Goal: Task Accomplishment & Management: Complete application form

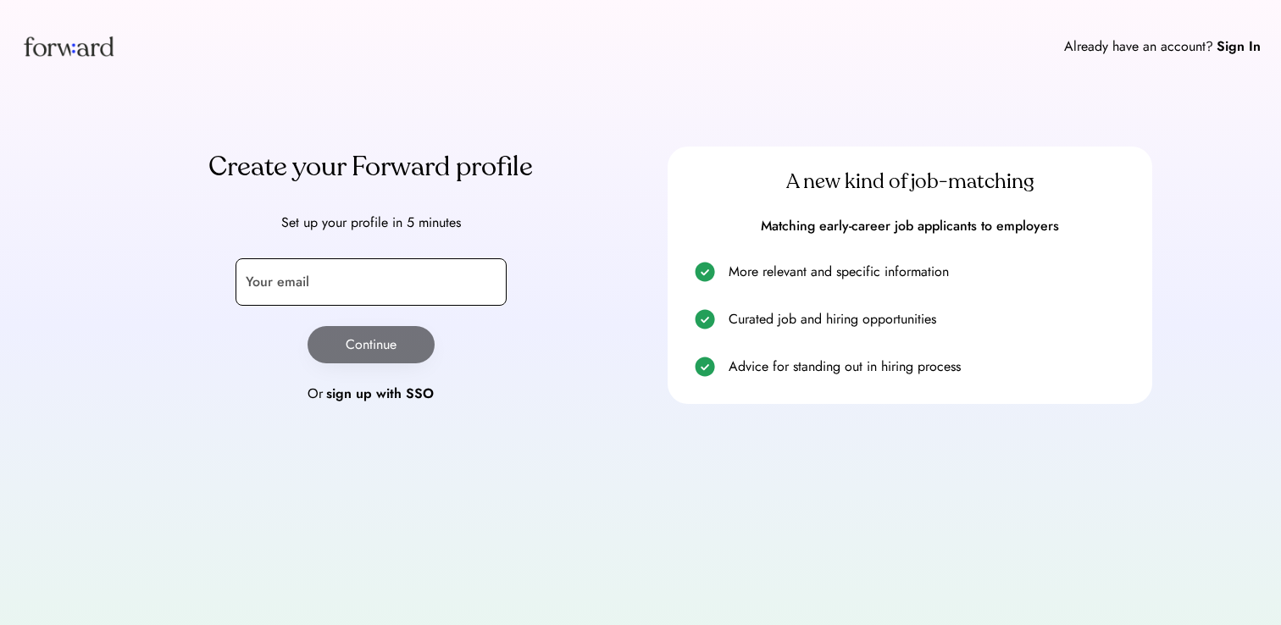
click at [326, 288] on input "email" at bounding box center [371, 281] width 271 height 47
type input "**********"
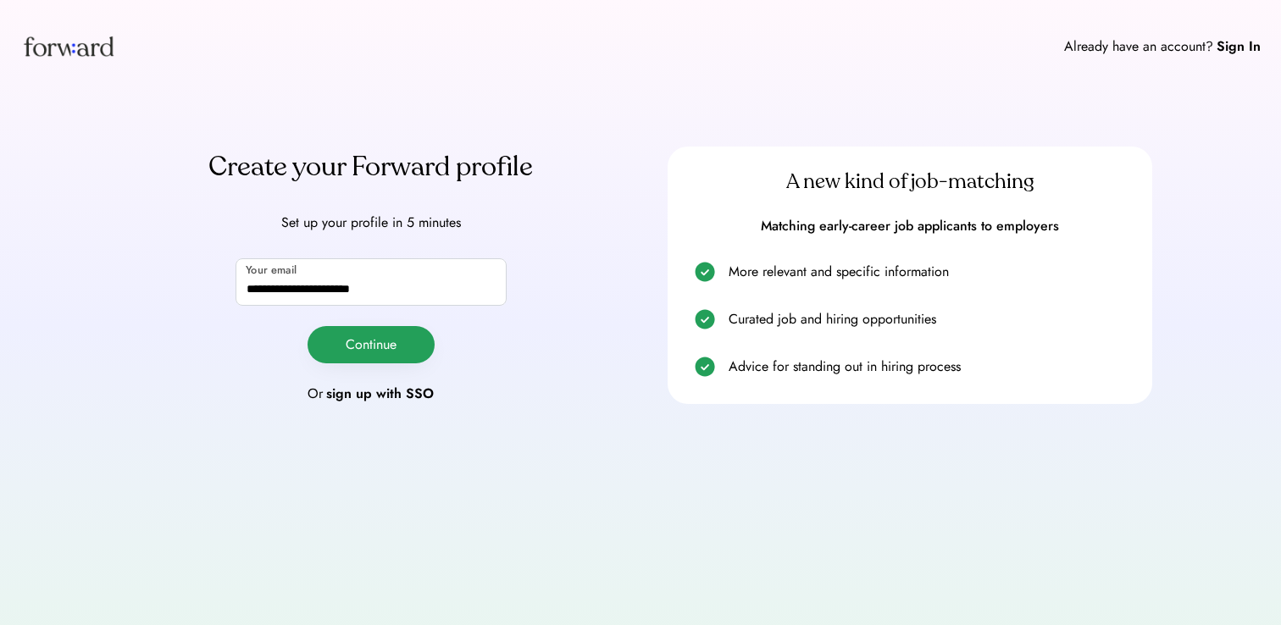
click at [352, 354] on button "Continue" at bounding box center [371, 344] width 127 height 37
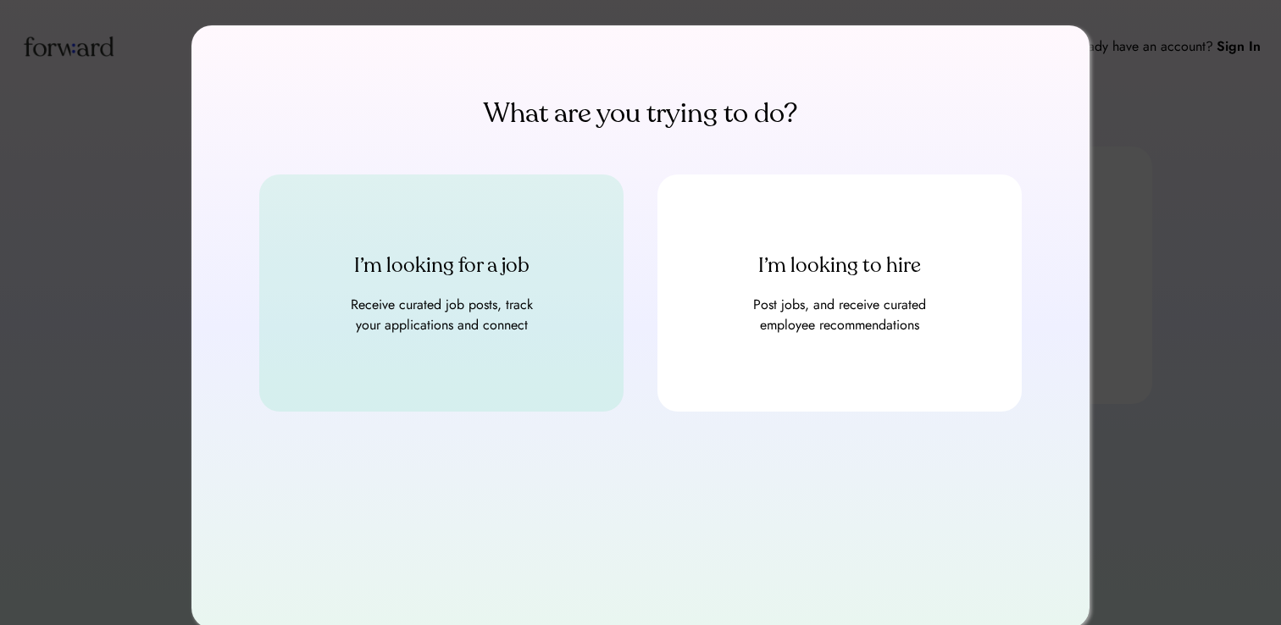
click at [415, 340] on div "I’m looking for a job Receive curated job posts, track your applications and co…" at bounding box center [441, 293] width 364 height 237
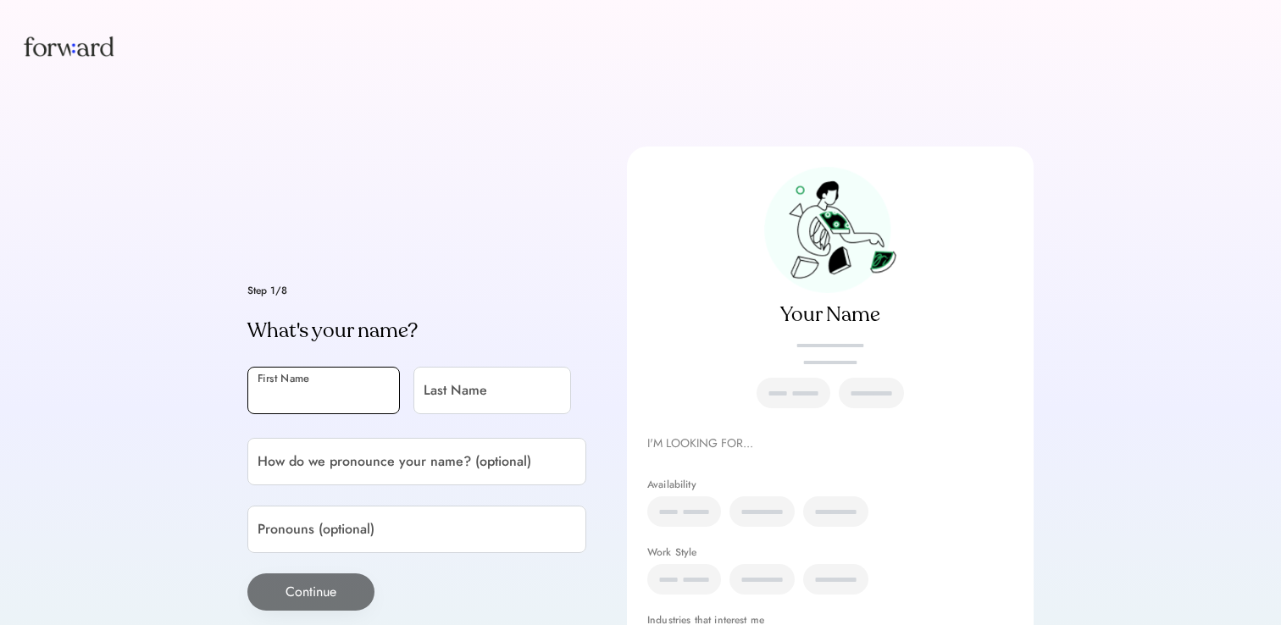
click at [353, 392] on input "input" at bounding box center [323, 390] width 153 height 47
type input "****"
type input "*********"
type input "**********"
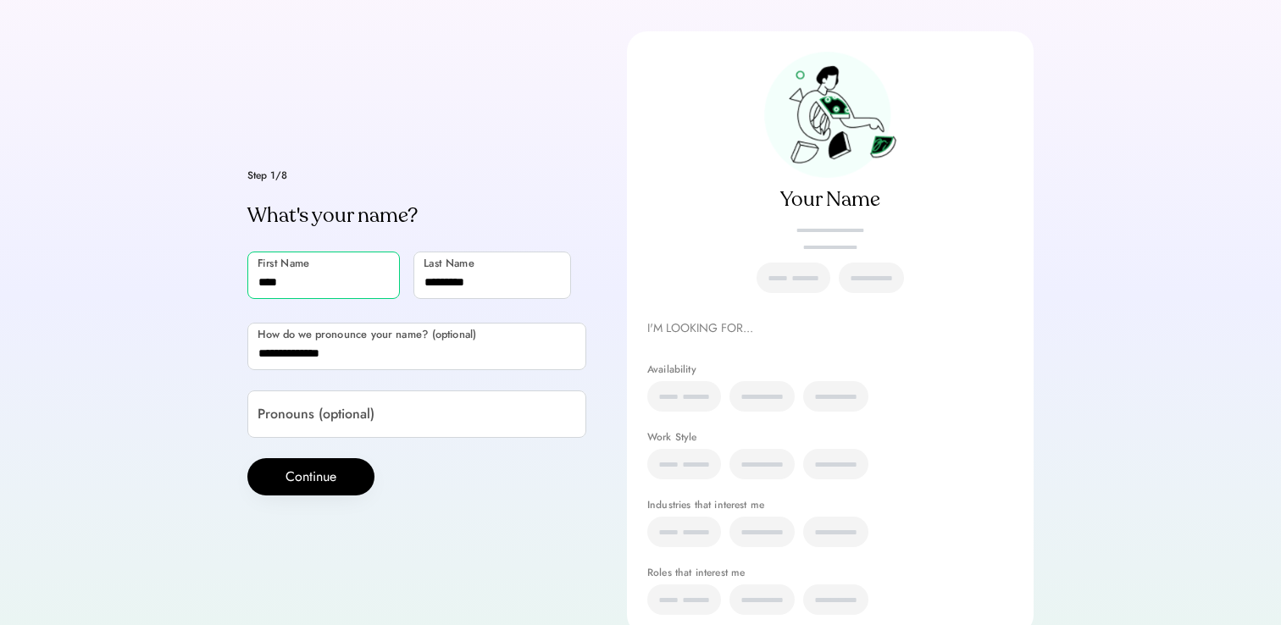
scroll to position [116, 0]
click at [342, 469] on button "Continue" at bounding box center [310, 476] width 127 height 37
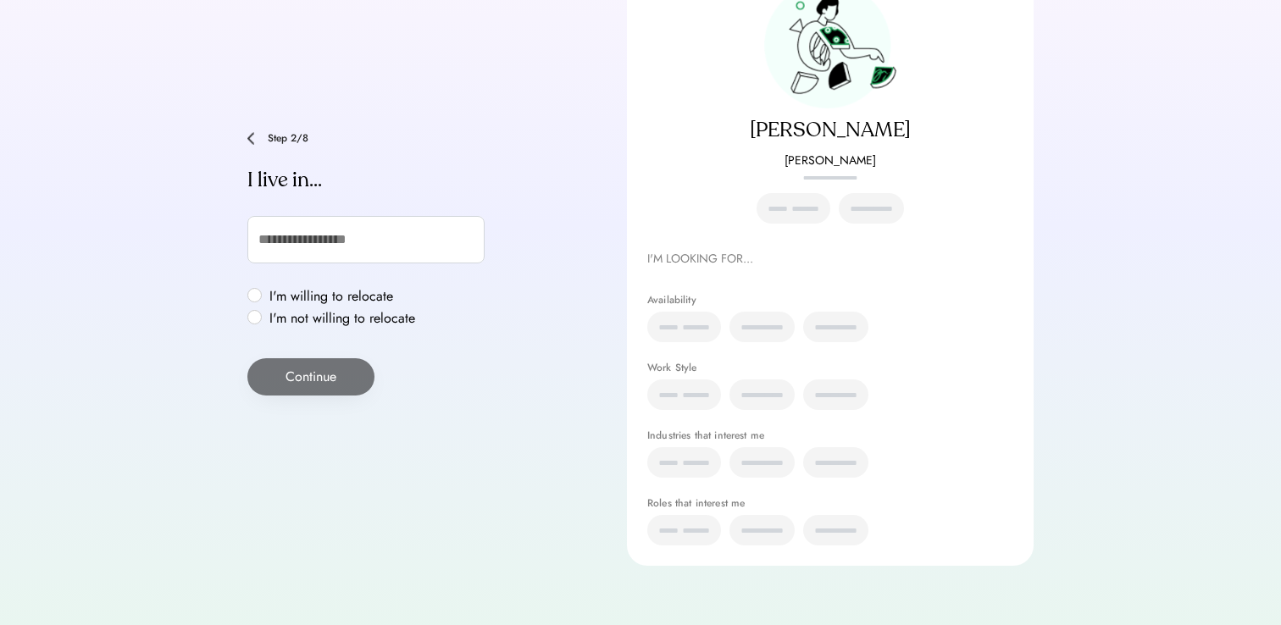
scroll to position [186, 0]
click at [291, 292] on label "I'm willing to relocate" at bounding box center [342, 296] width 156 height 14
click at [292, 246] on input "text" at bounding box center [365, 238] width 237 height 47
type input "***"
type input "**********"
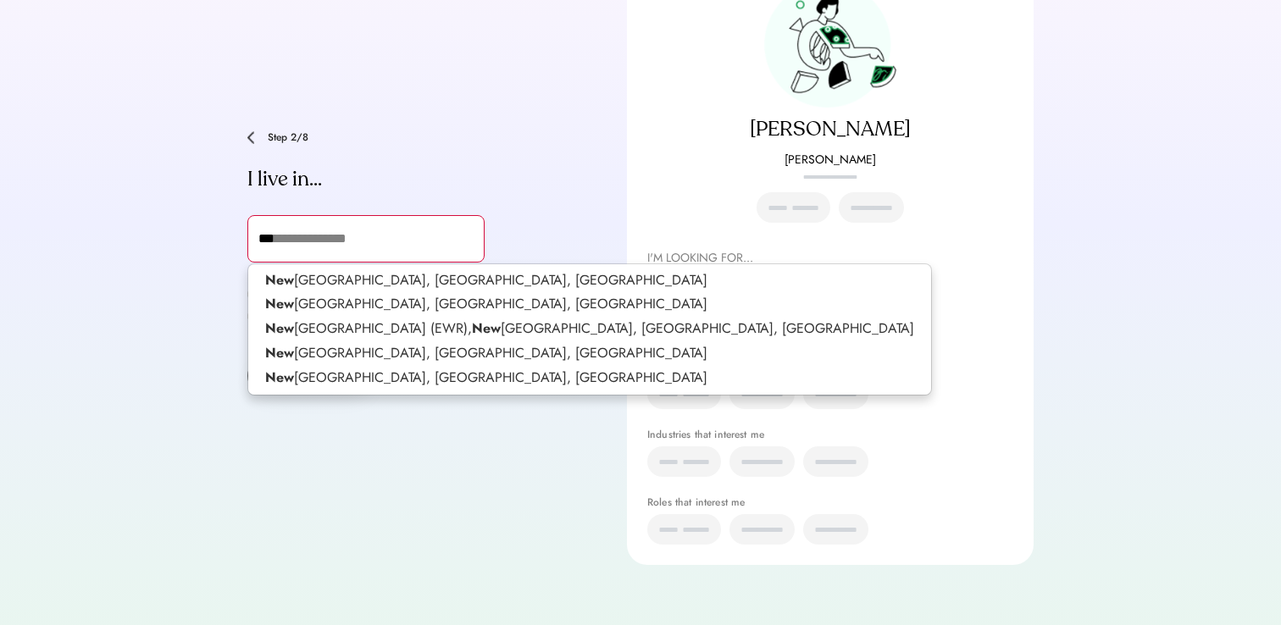
type input "****"
type input "**********"
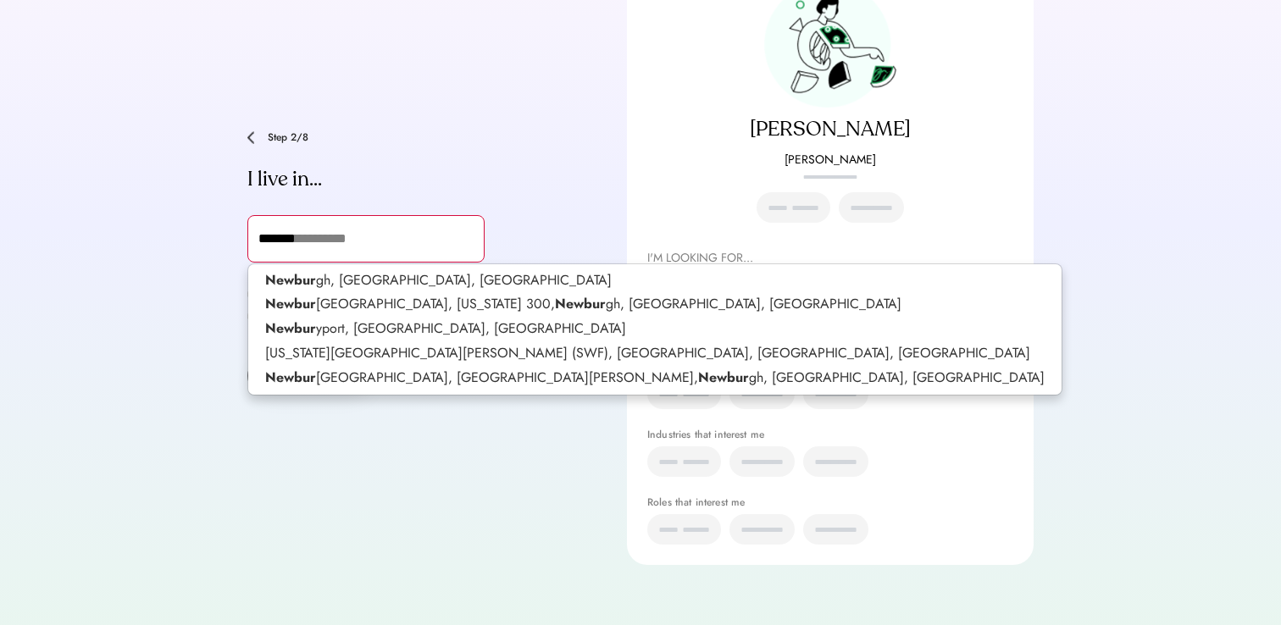
type input "********"
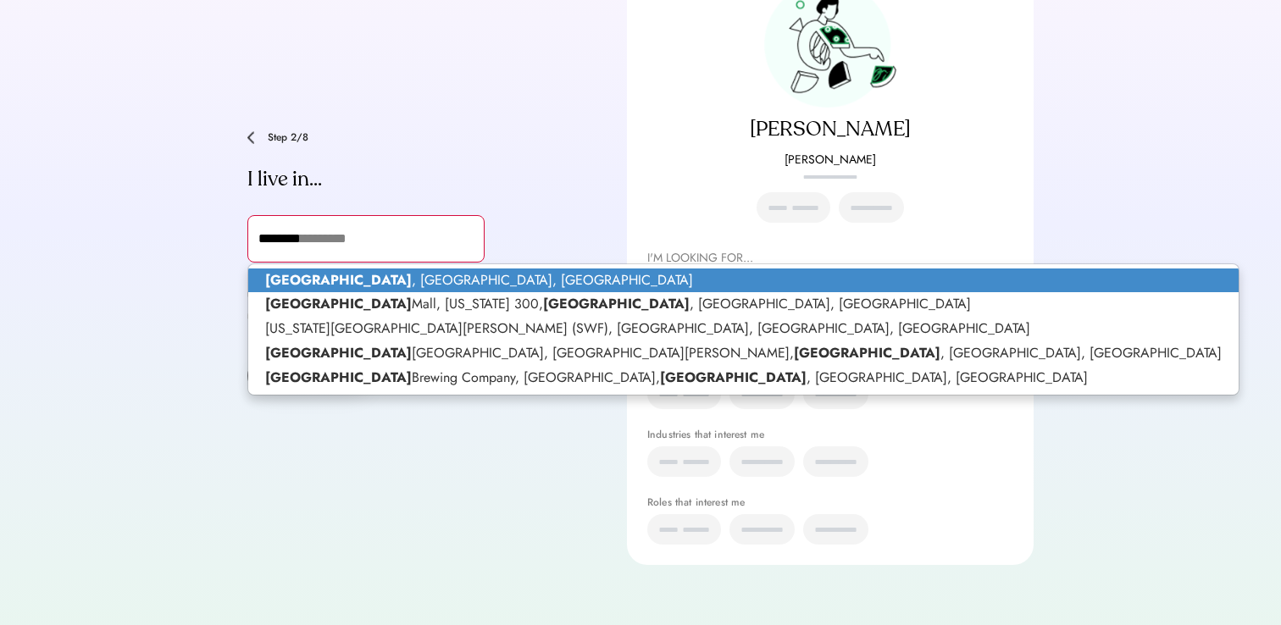
click at [299, 272] on strong "Newburgh" at bounding box center [338, 279] width 147 height 19
type input "**********"
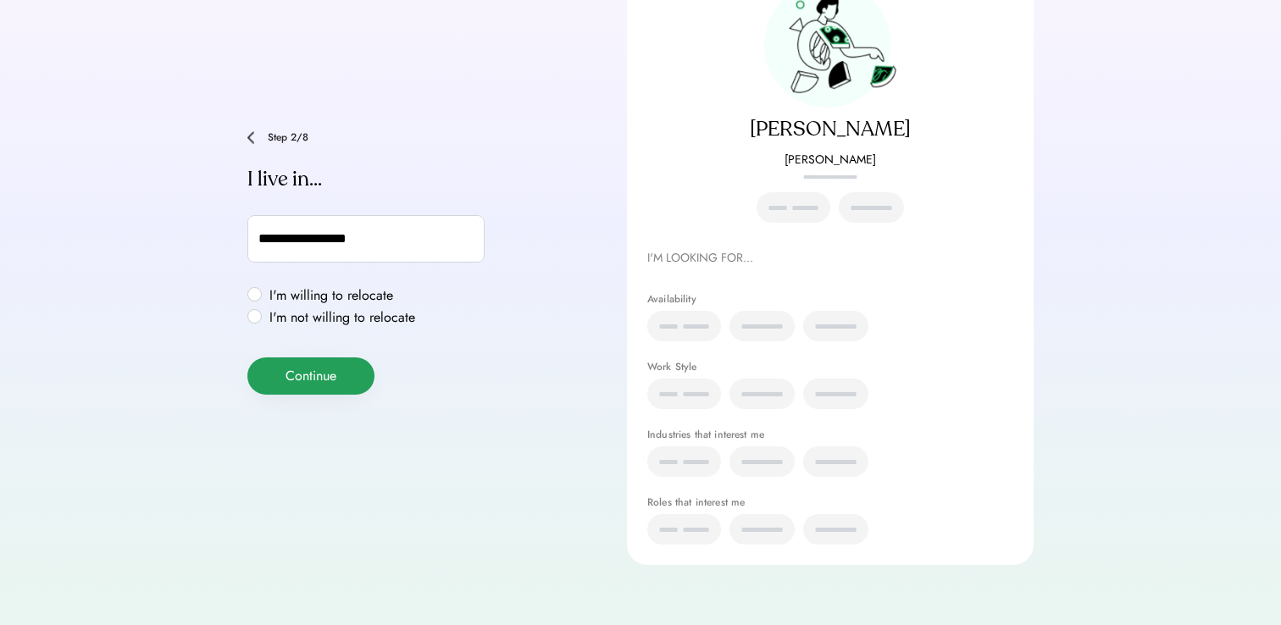
click at [292, 368] on button "Continue" at bounding box center [310, 376] width 127 height 37
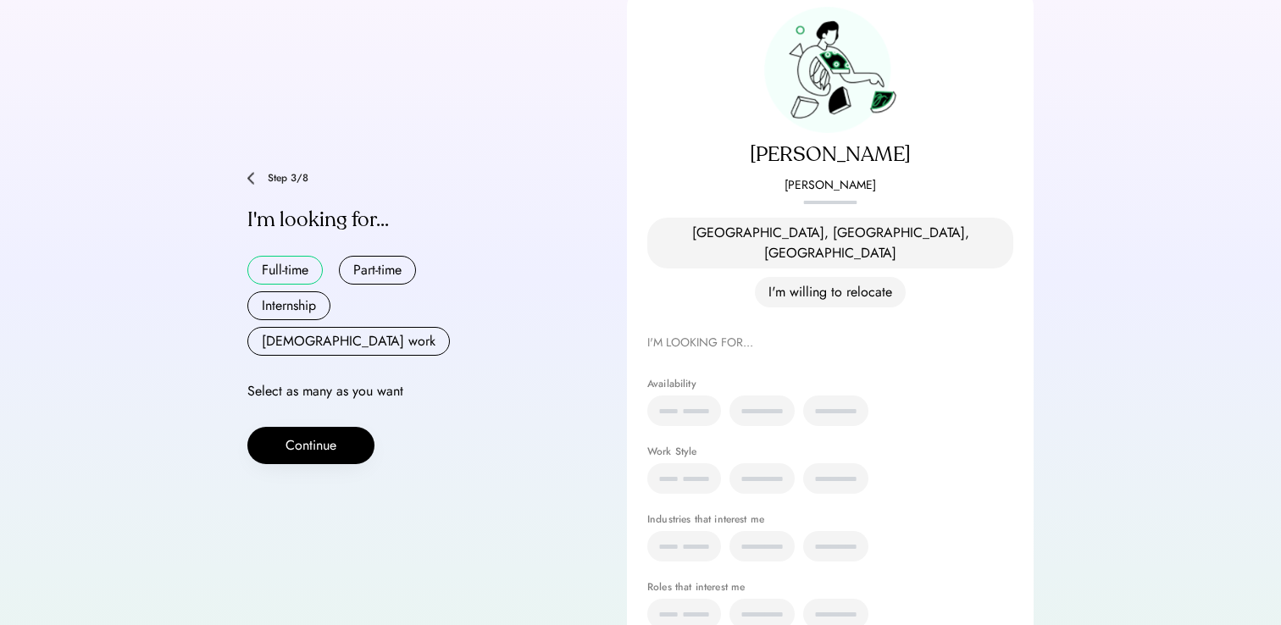
click at [266, 256] on button "Full-time" at bounding box center [284, 270] width 75 height 29
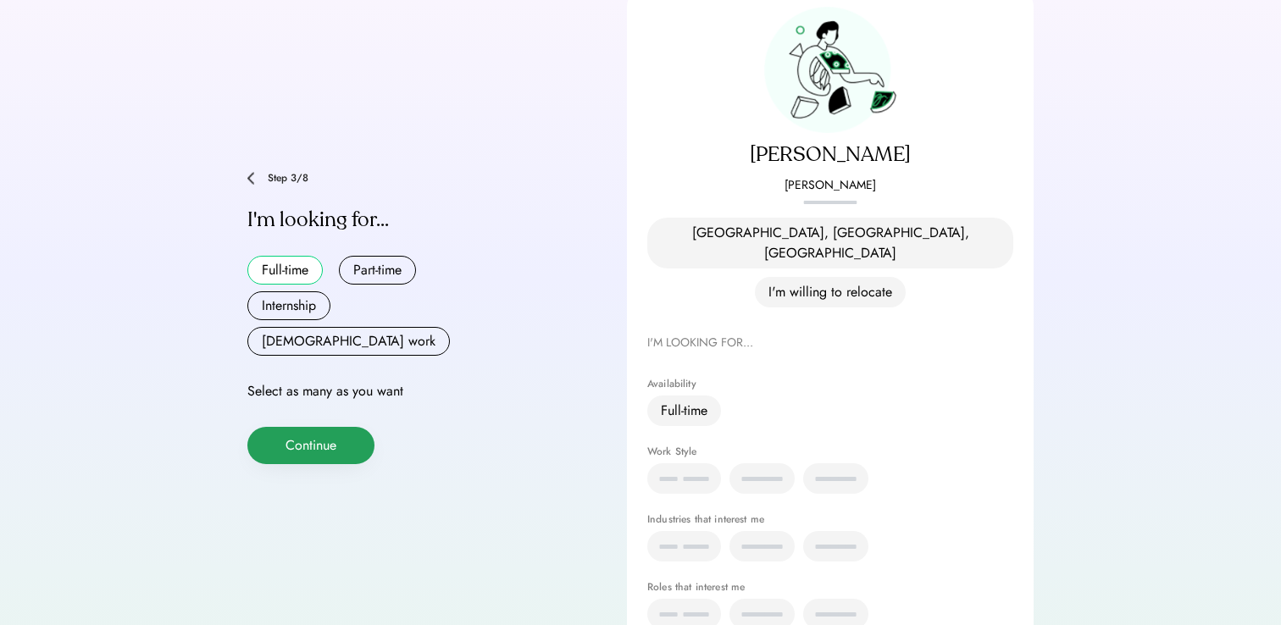
click at [264, 427] on button "Continue" at bounding box center [310, 445] width 127 height 37
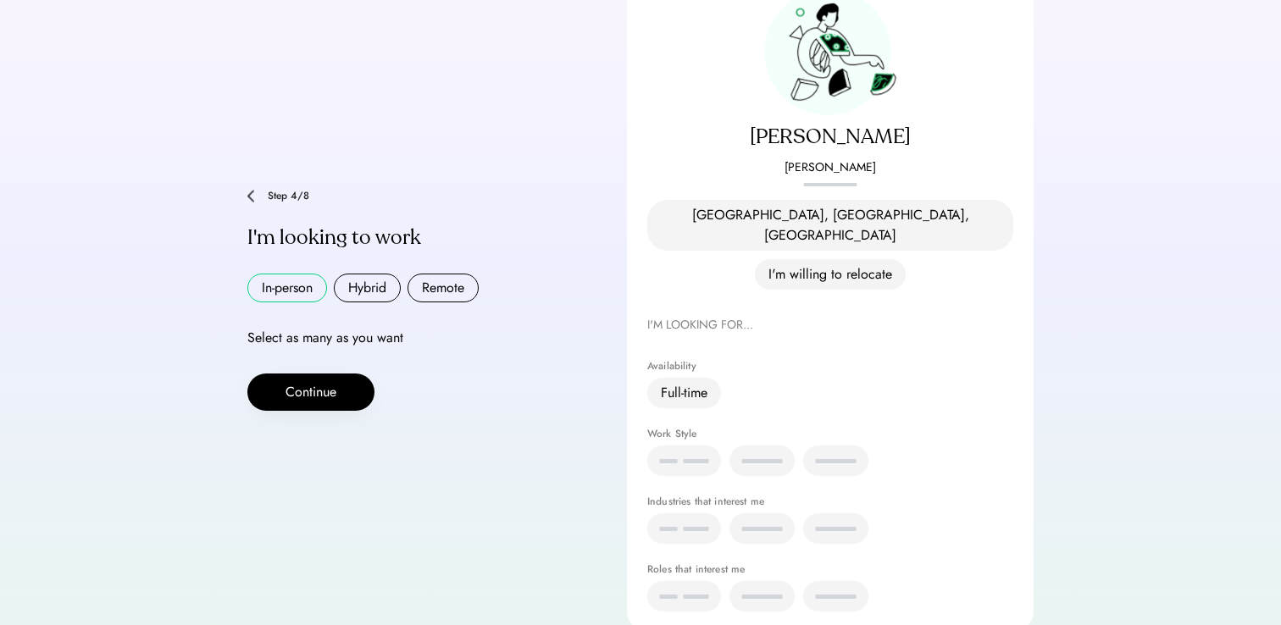
click at [297, 274] on button "In-person" at bounding box center [287, 288] width 80 height 29
click at [358, 274] on button "Hybrid" at bounding box center [367, 288] width 67 height 29
click at [441, 274] on button "Remote" at bounding box center [443, 288] width 71 height 29
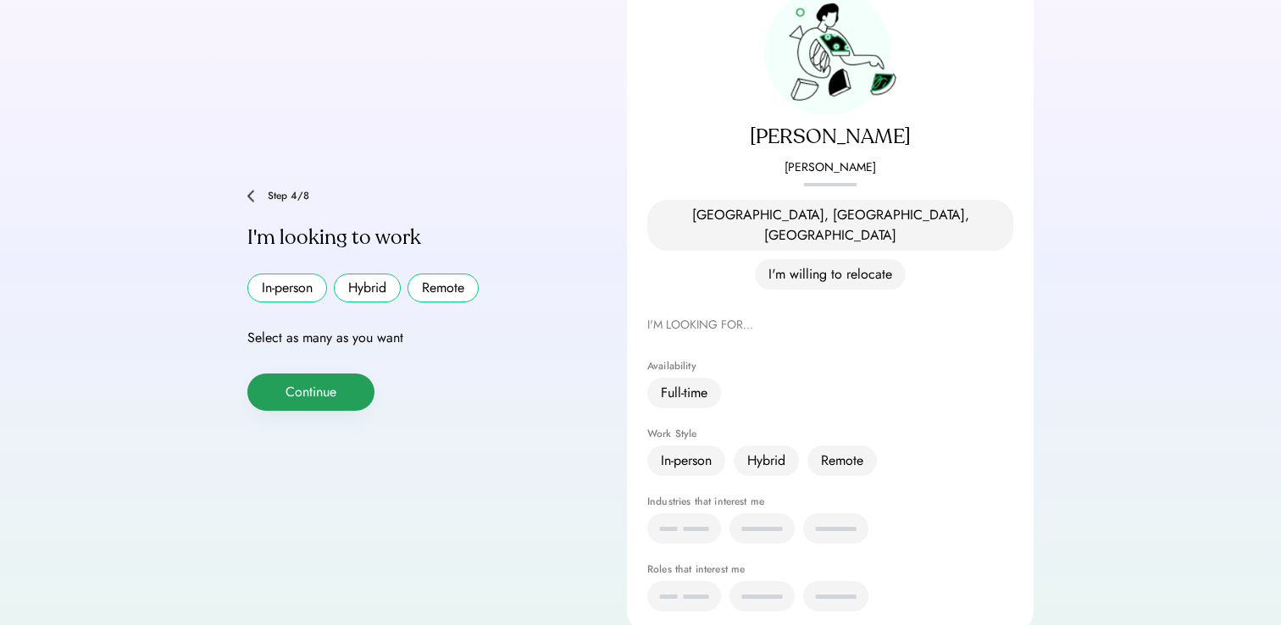
click at [323, 374] on button "Continue" at bounding box center [310, 392] width 127 height 37
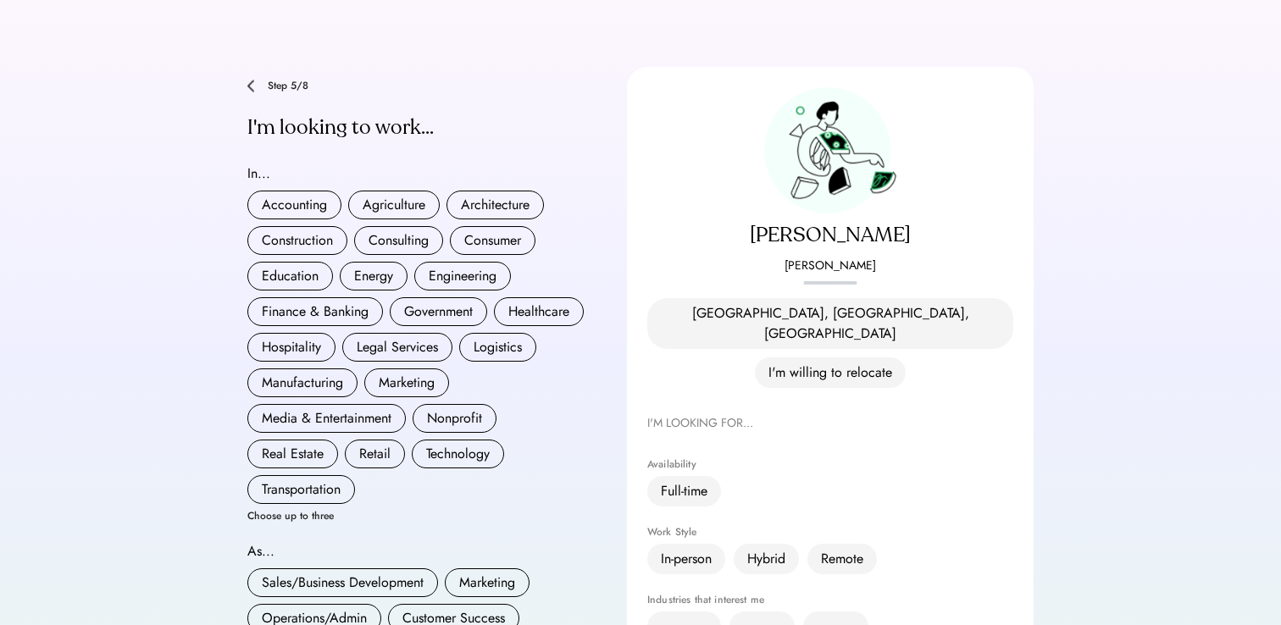
scroll to position [83, 0]
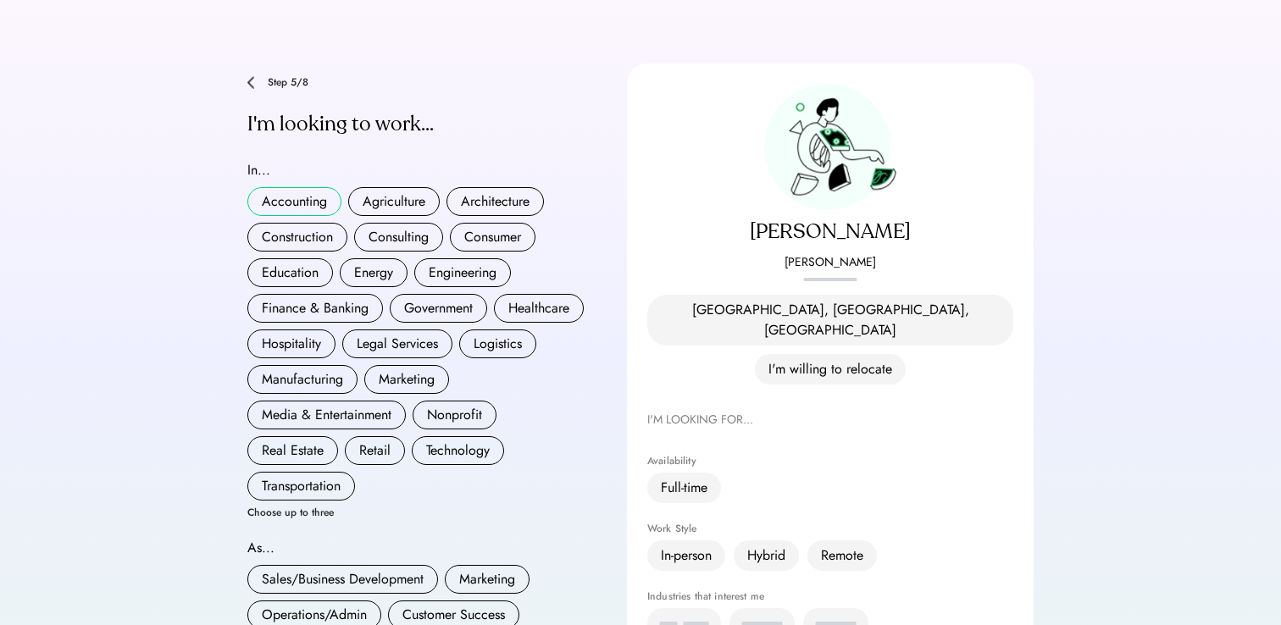
click at [275, 187] on button "Accounting" at bounding box center [294, 201] width 94 height 29
click at [390, 223] on button "Consulting" at bounding box center [398, 237] width 89 height 29
click at [311, 294] on button "Finance & Banking" at bounding box center [315, 308] width 136 height 29
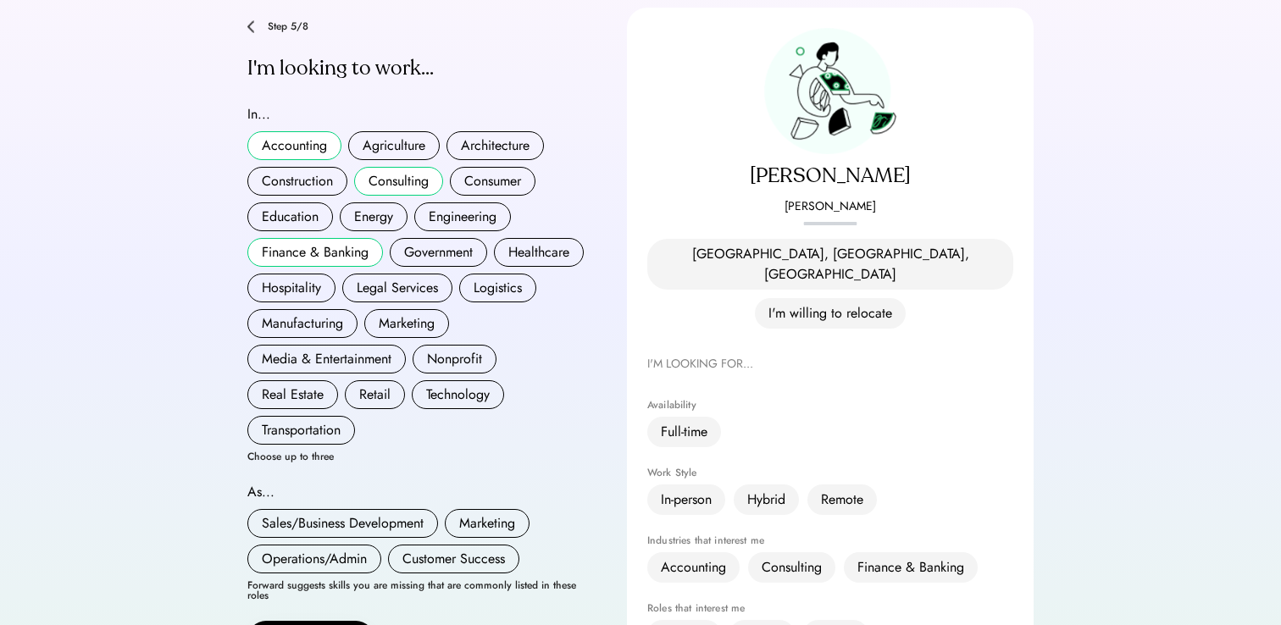
scroll to position [226, 0]
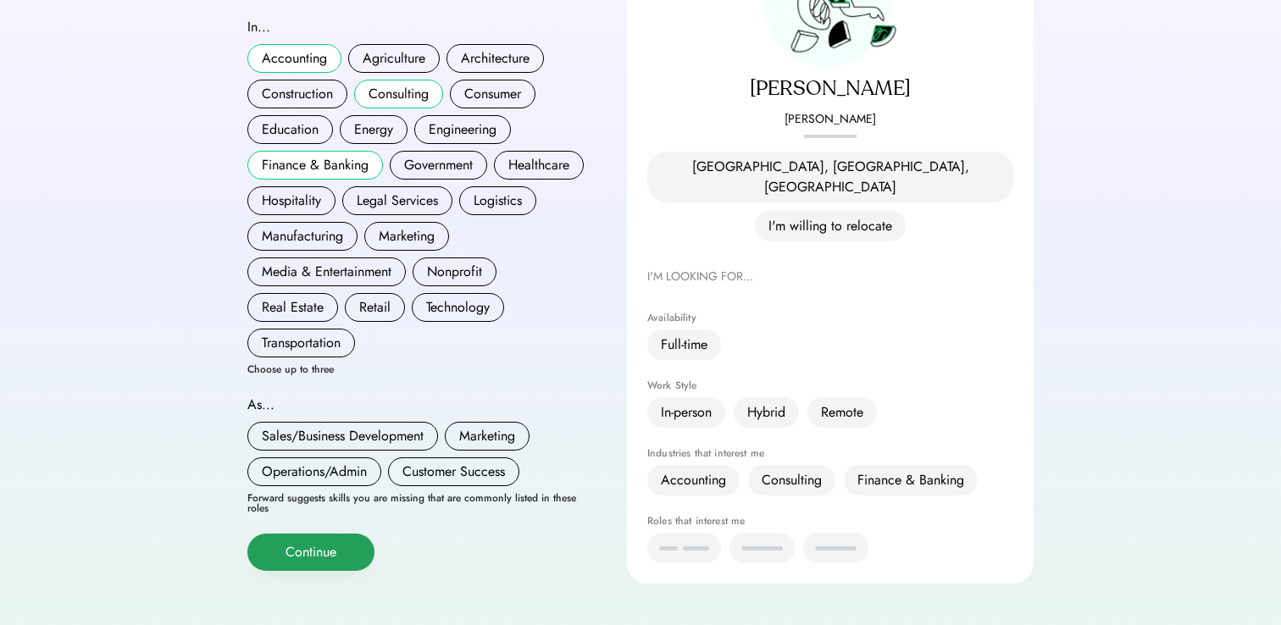
click at [275, 539] on button "Continue" at bounding box center [310, 552] width 127 height 37
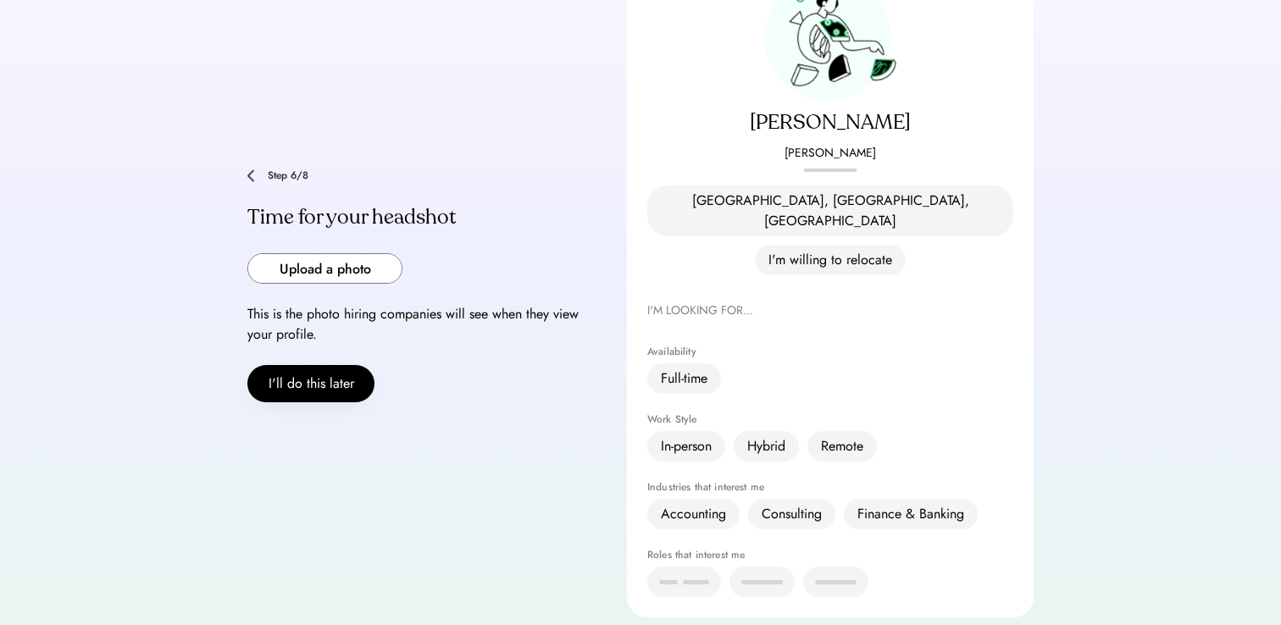
click at [277, 254] on input "file" at bounding box center [324, 268] width 153 height 29
type input "**********"
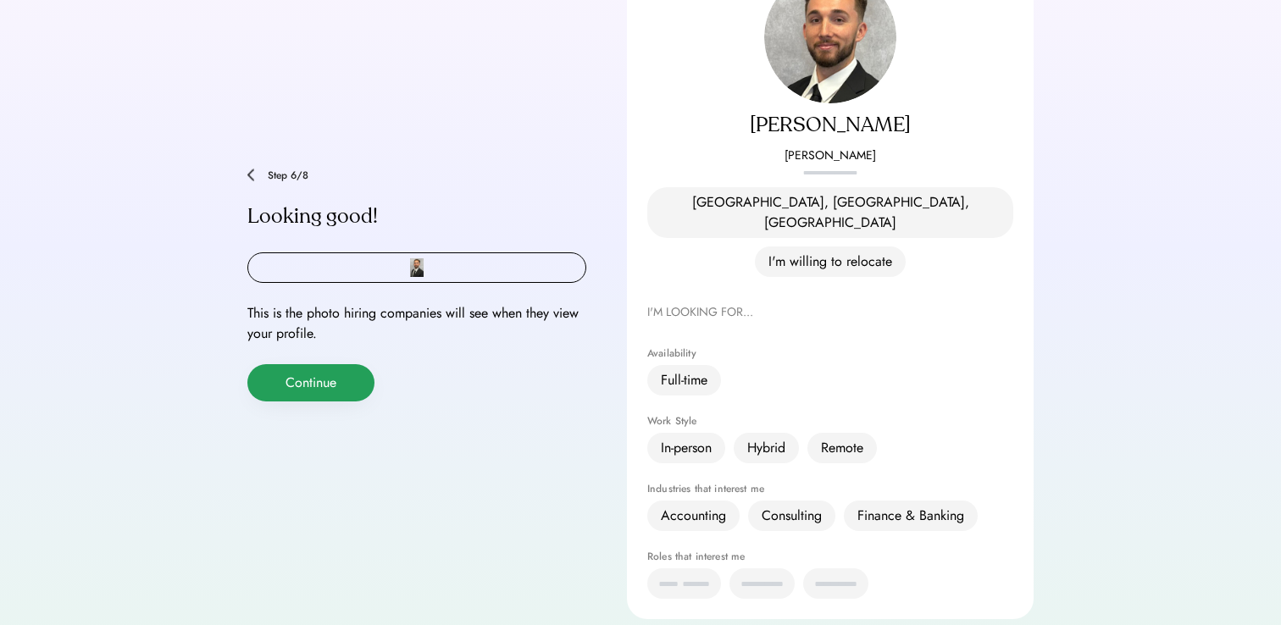
click at [310, 364] on button "Continue" at bounding box center [310, 382] width 127 height 37
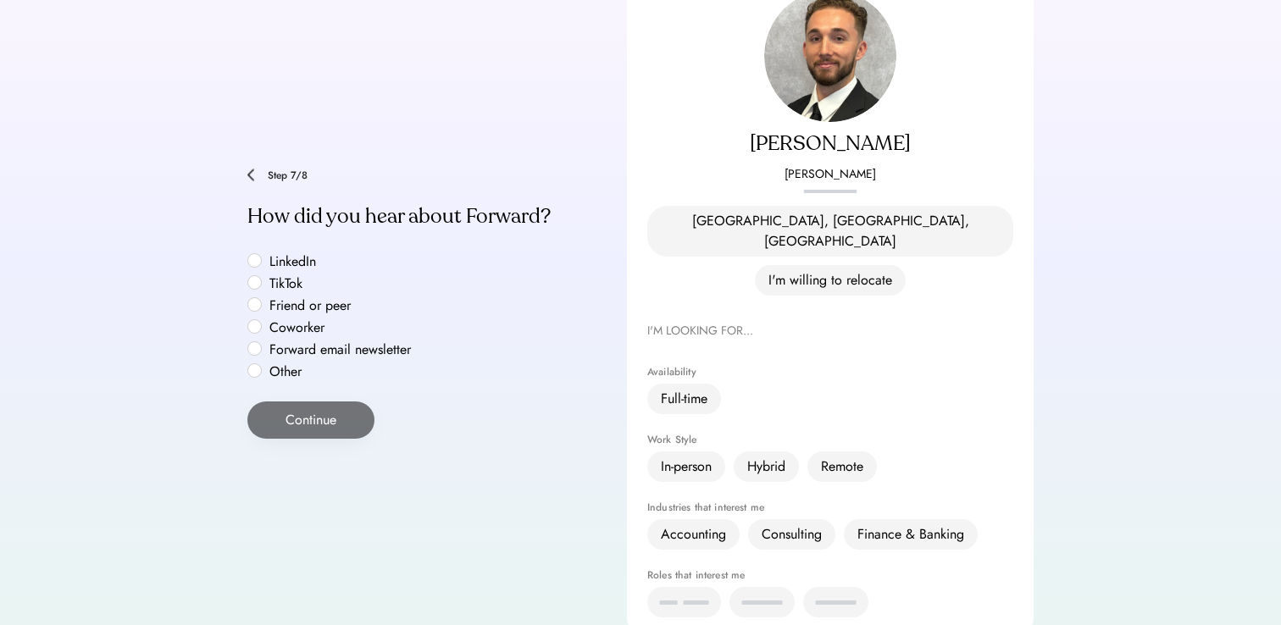
click at [284, 365] on label "Other" at bounding box center [340, 372] width 153 height 14
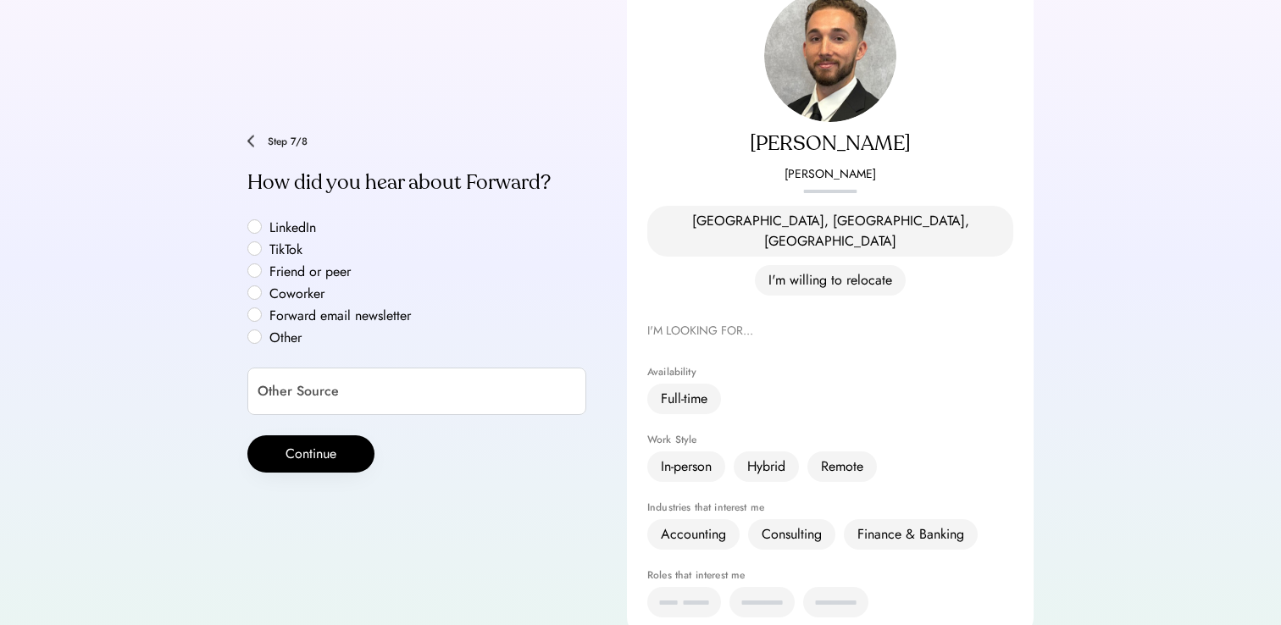
scroll to position [143, 0]
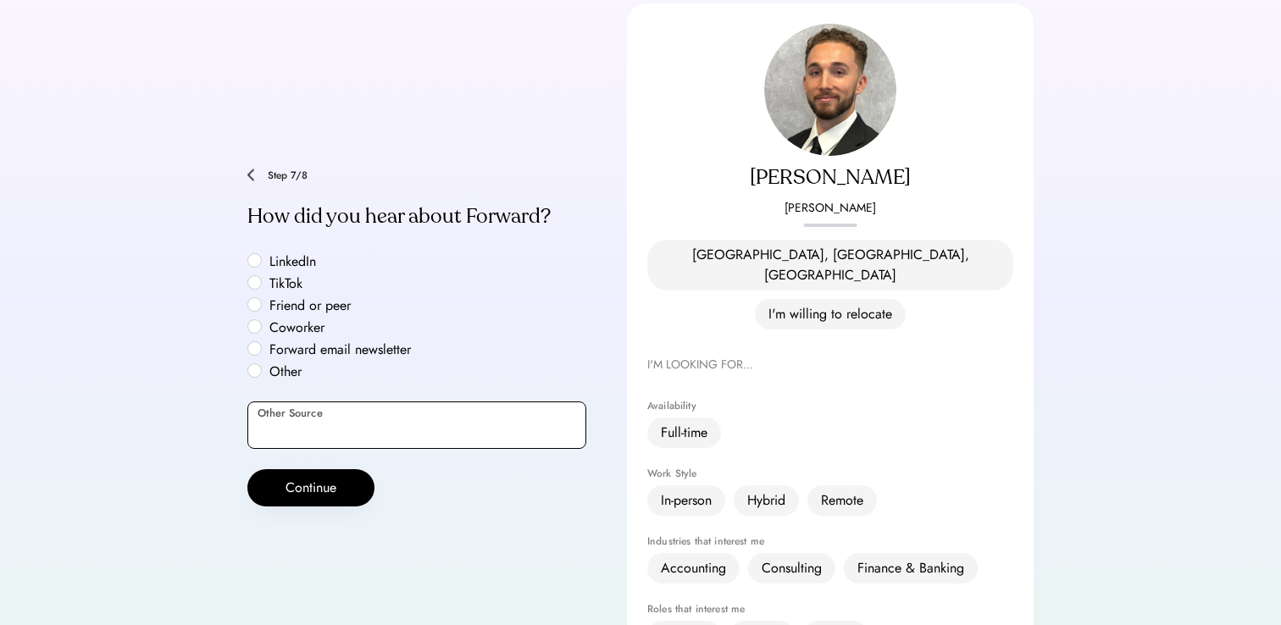
click at [286, 402] on input "input" at bounding box center [416, 425] width 339 height 47
type input "*********"
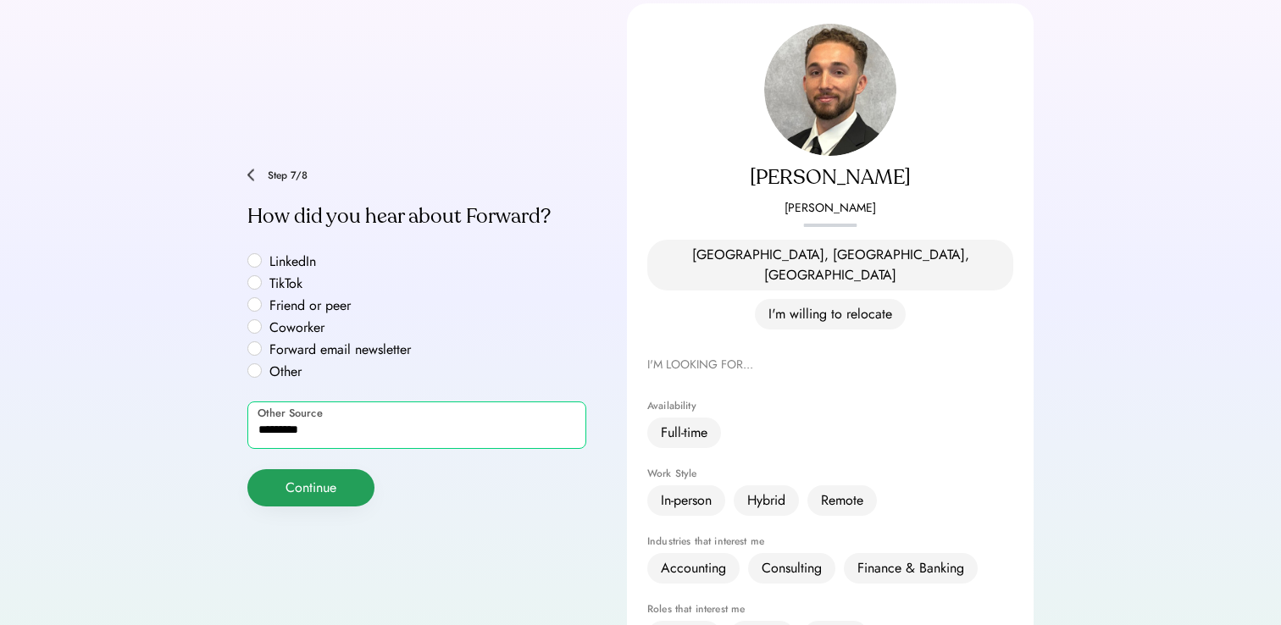
click at [275, 469] on button "Continue" at bounding box center [310, 487] width 127 height 37
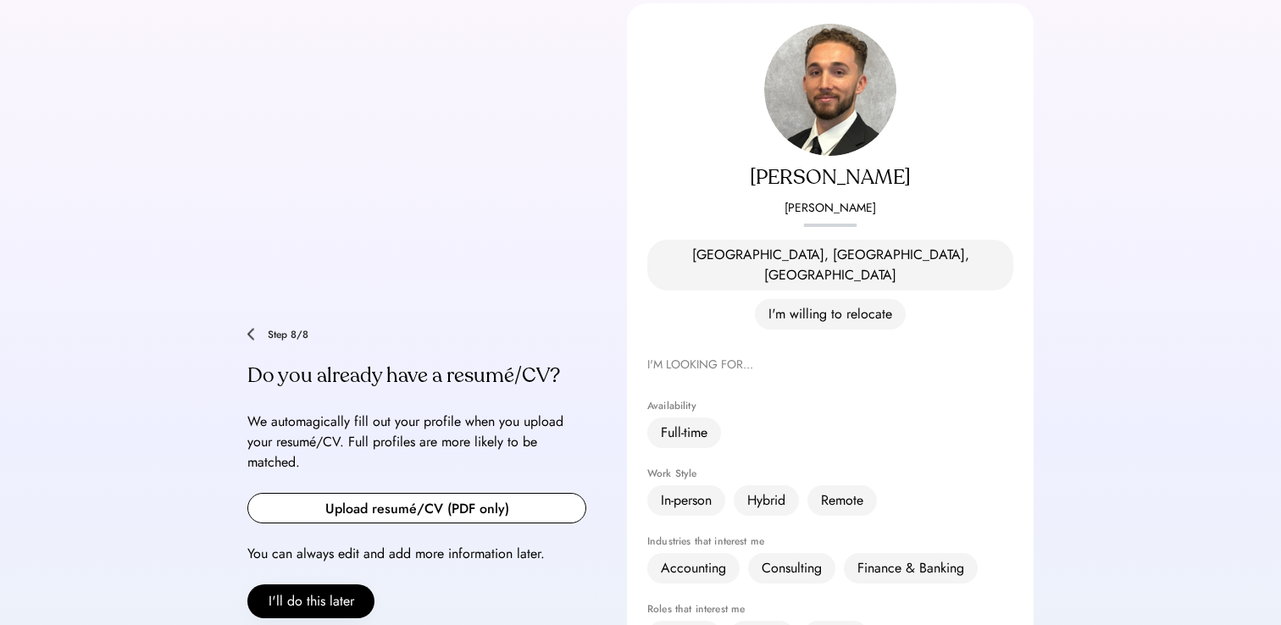
scroll to position [254, 0]
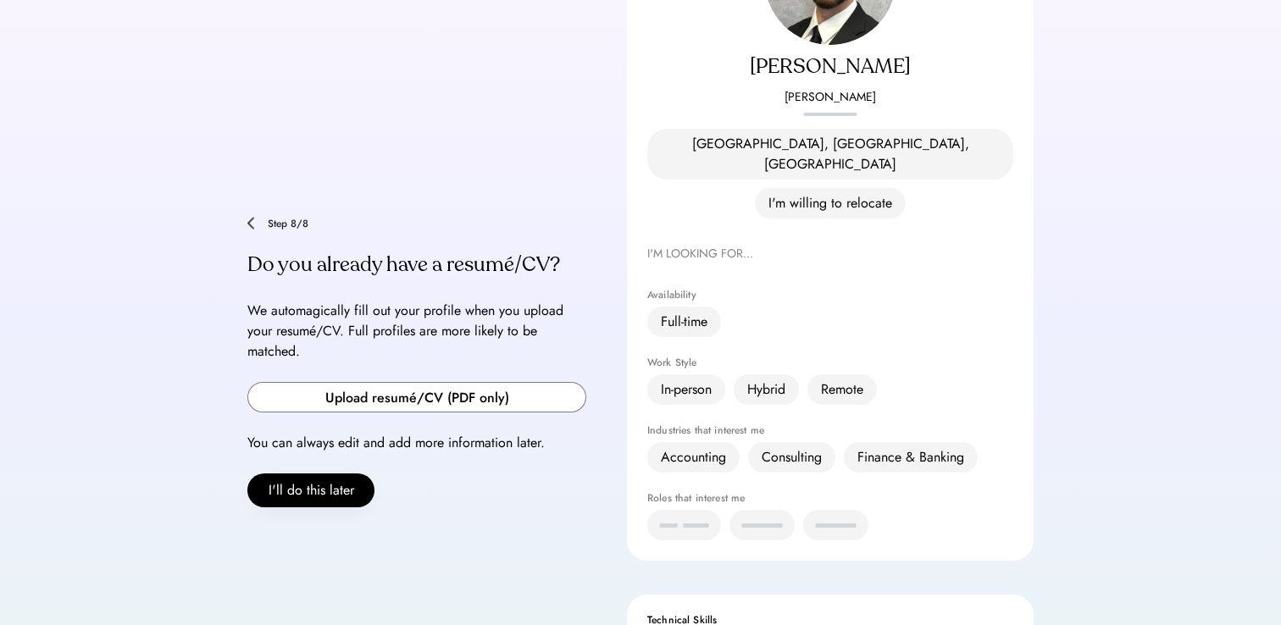
click at [284, 383] on input "file" at bounding box center [416, 397] width 337 height 29
type input "**********"
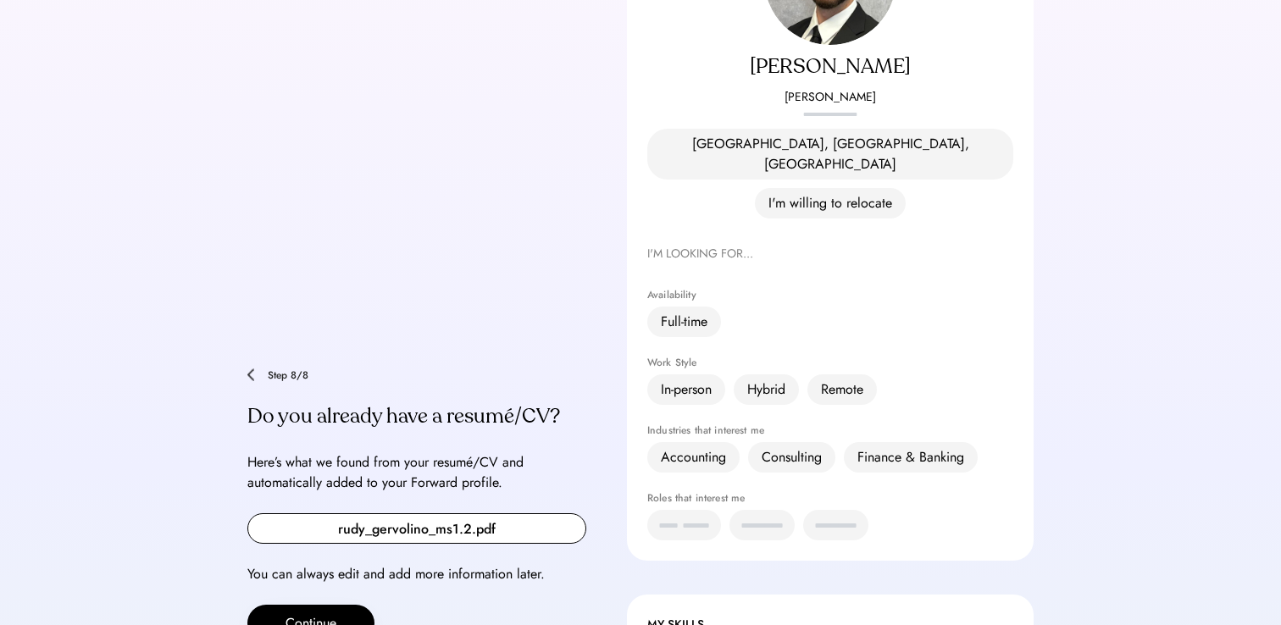
scroll to position [406, 0]
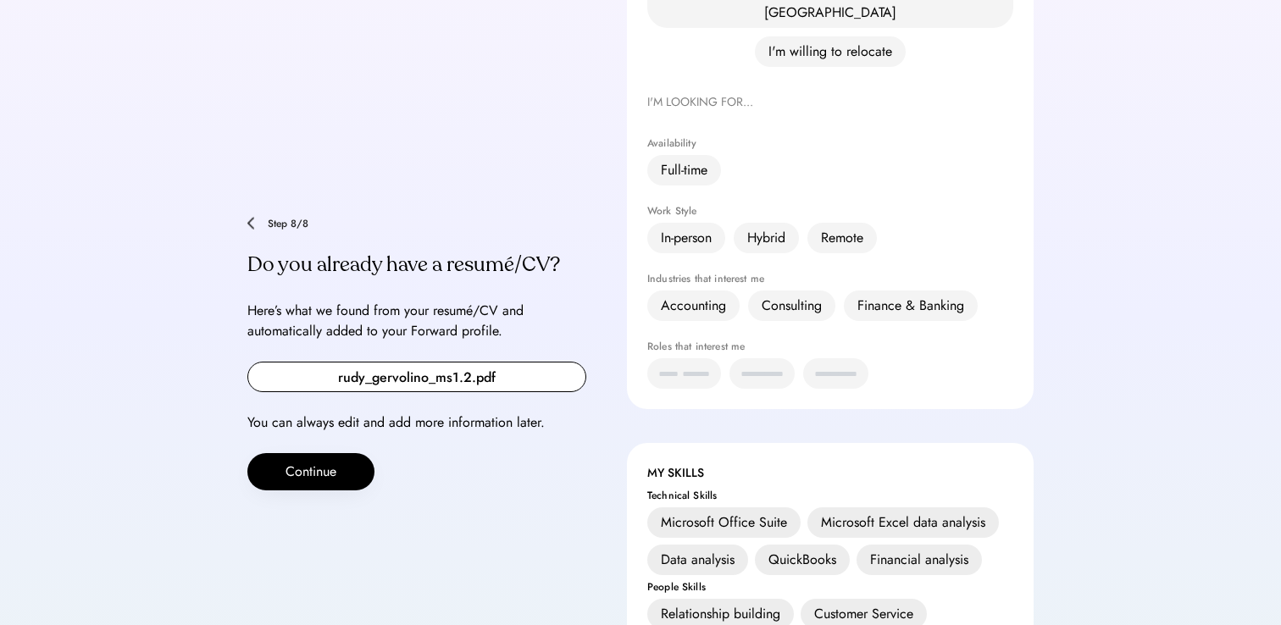
click at [499, 363] on input "file" at bounding box center [416, 377] width 337 height 29
type input "**********"
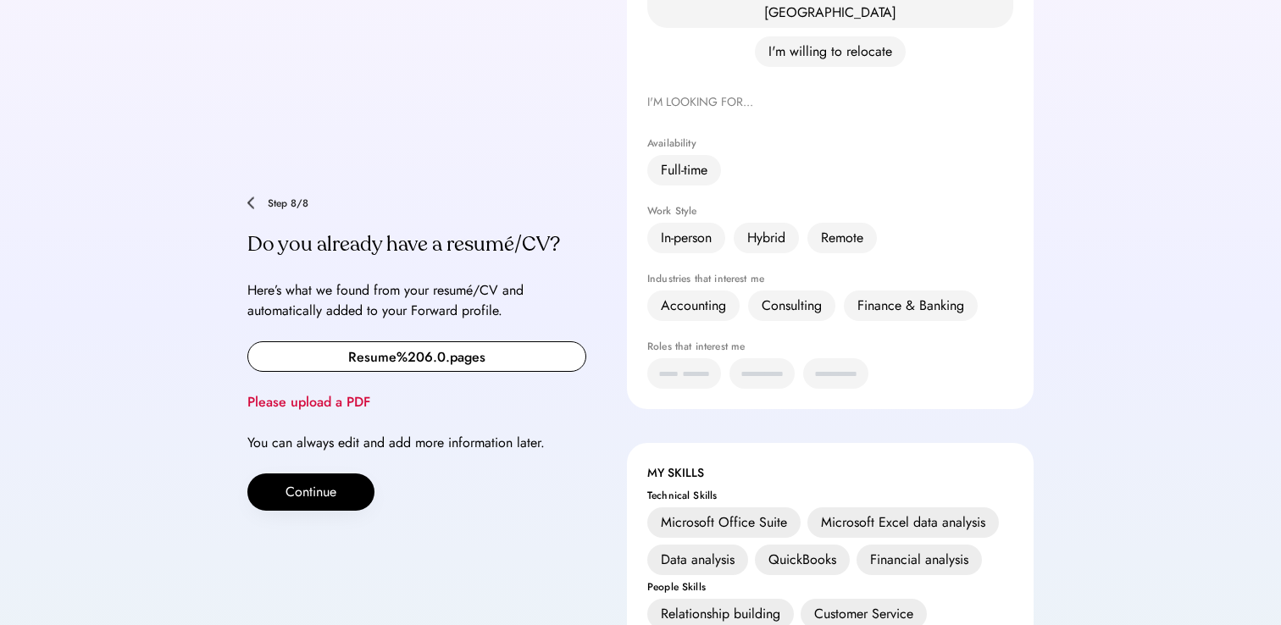
scroll to position [386, 0]
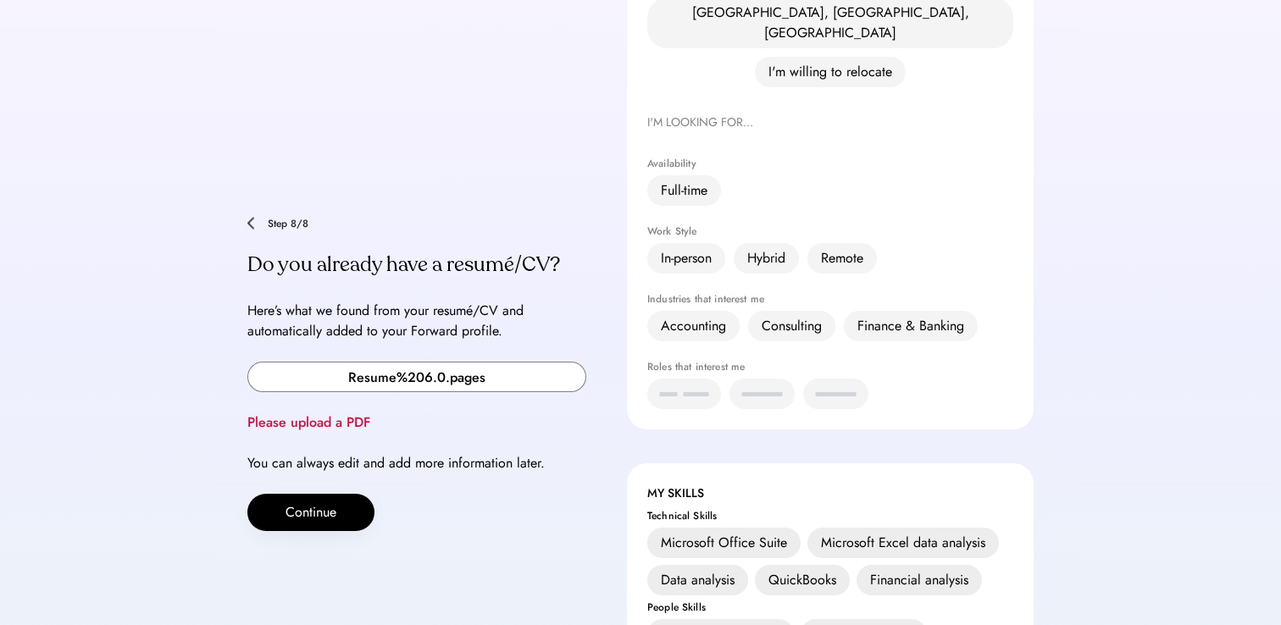
click at [319, 363] on input "file" at bounding box center [416, 377] width 337 height 29
type input "**********"
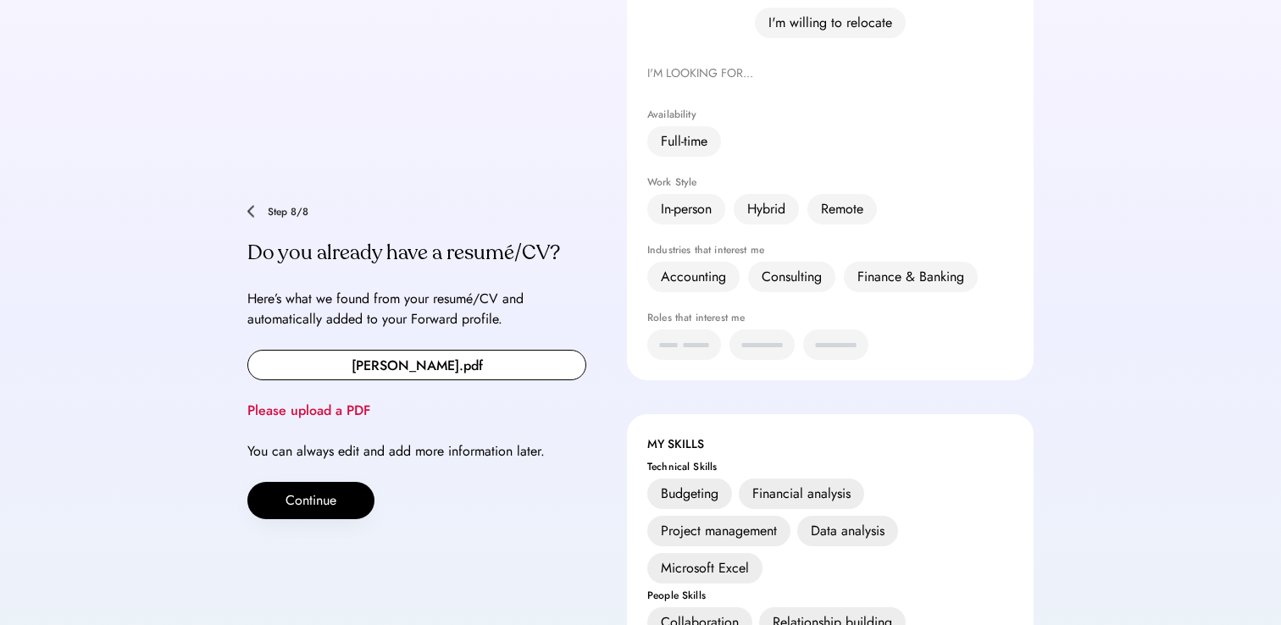
scroll to position [436, 0]
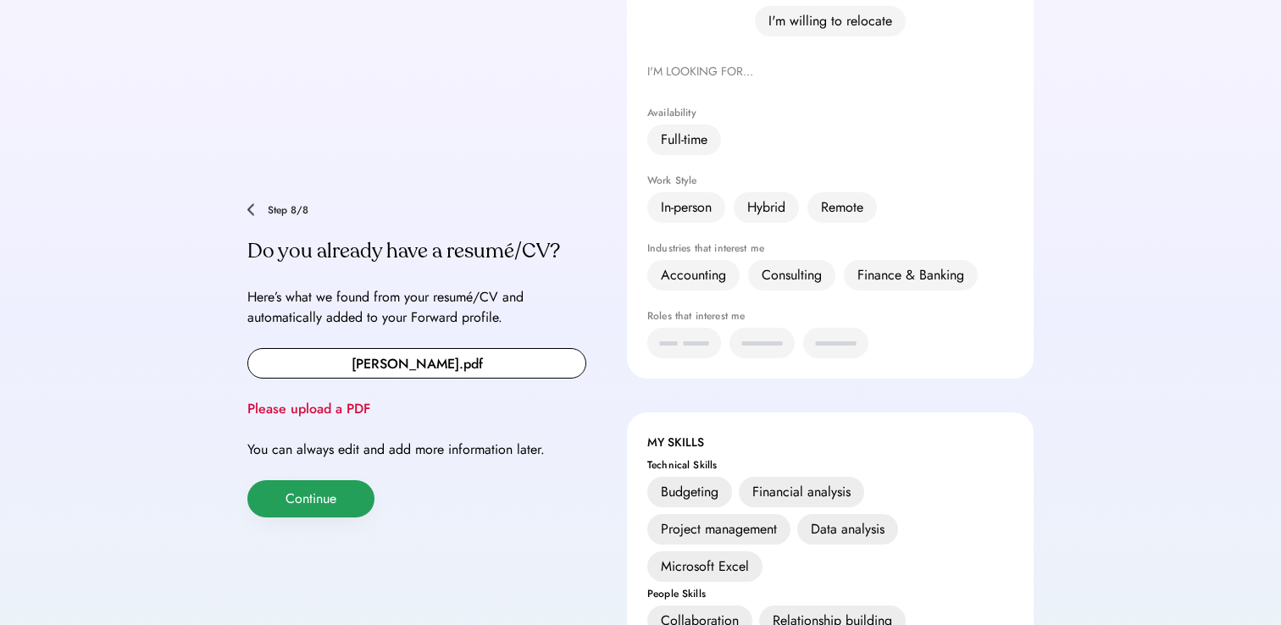
click at [298, 480] on button "Continue" at bounding box center [310, 498] width 127 height 37
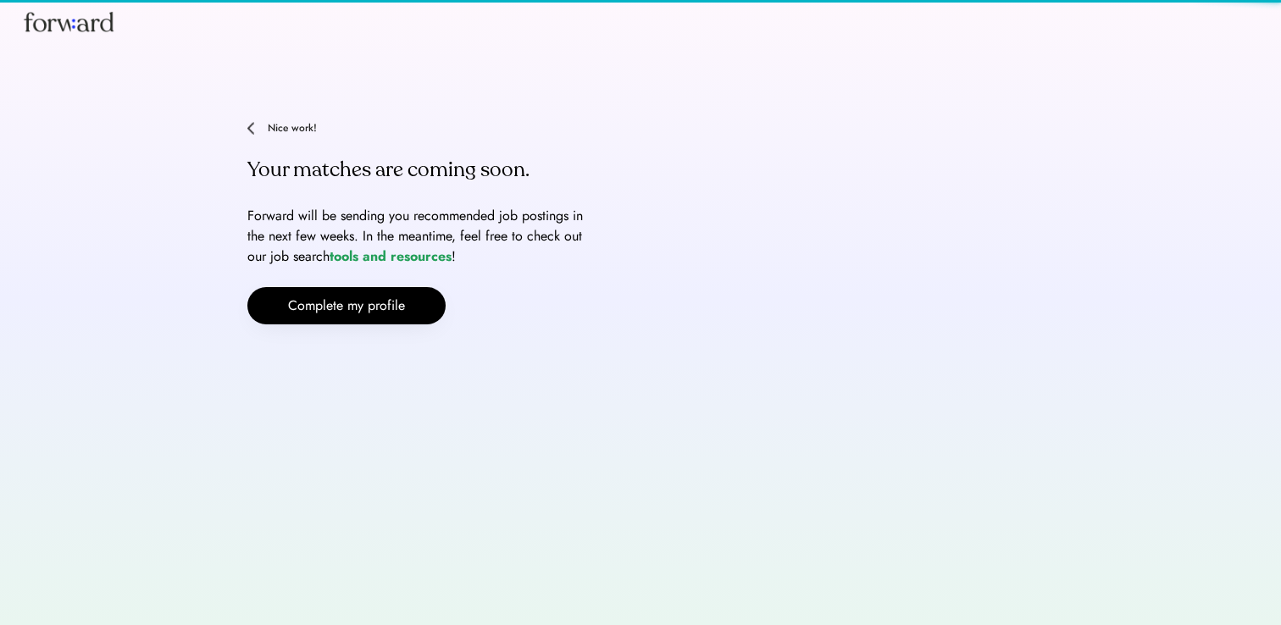
scroll to position [0, 0]
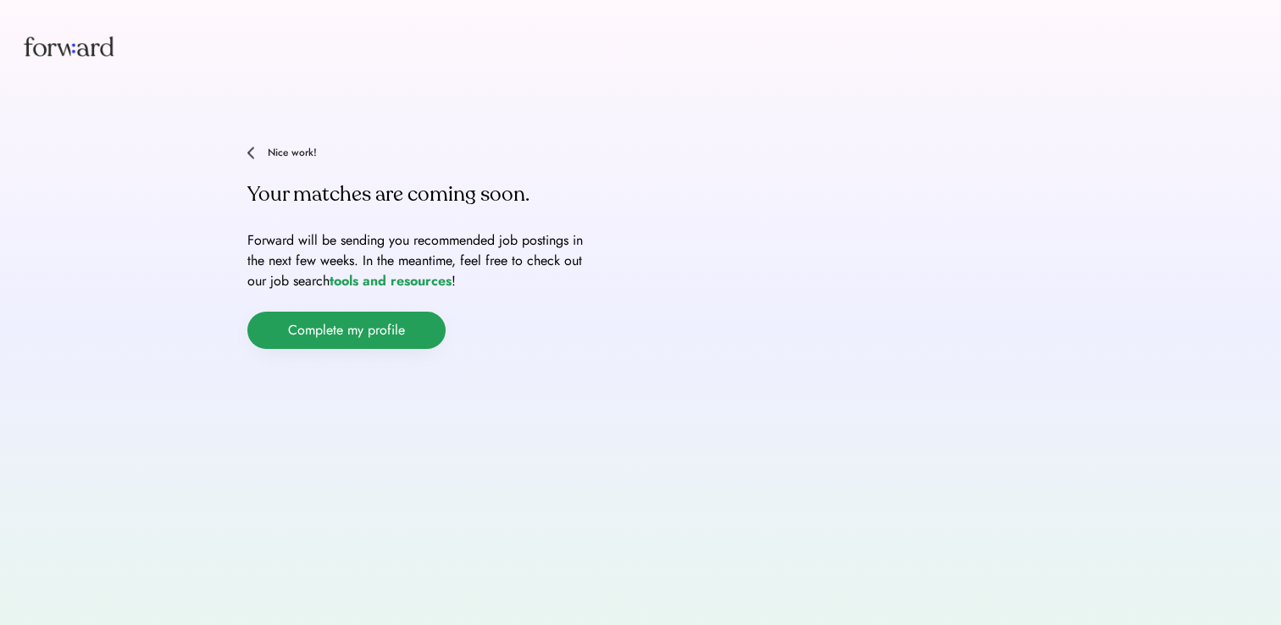
click at [303, 328] on button "Complete my profile" at bounding box center [346, 330] width 198 height 37
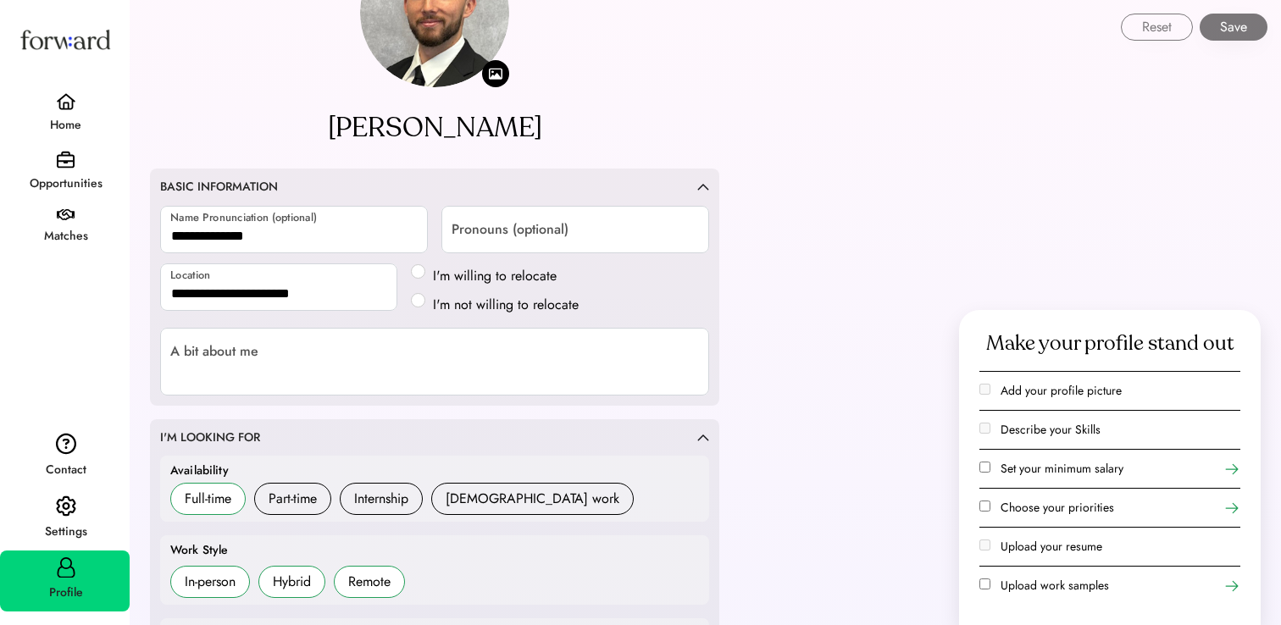
scroll to position [83, 0]
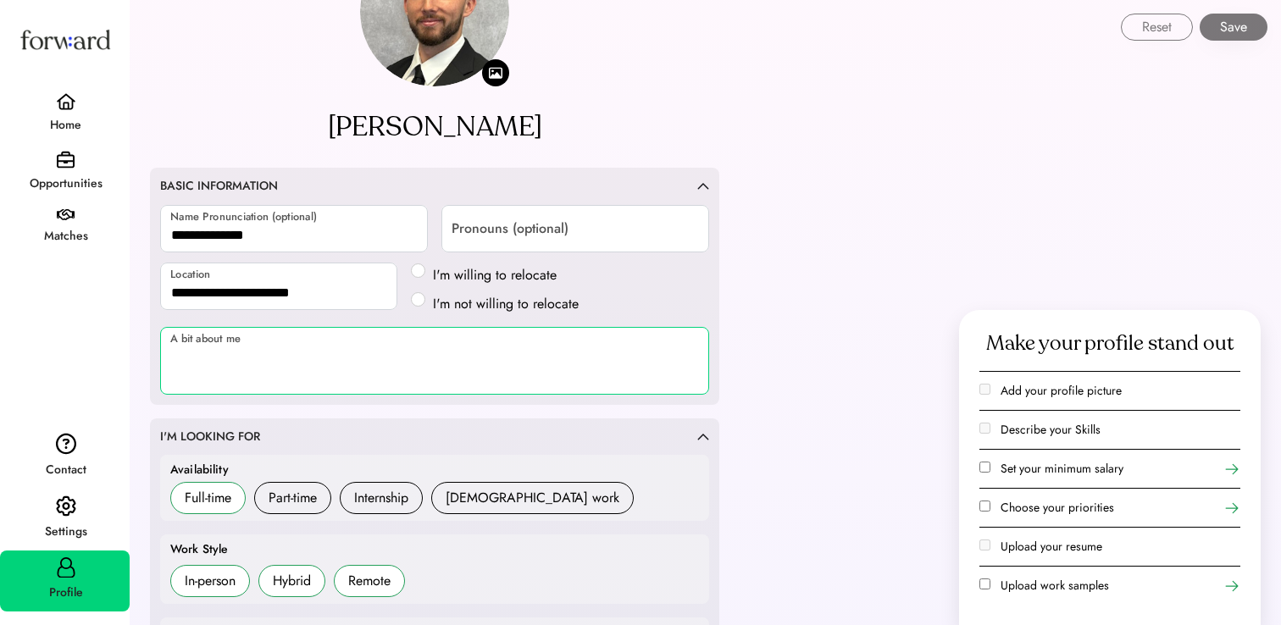
click at [359, 385] on textarea at bounding box center [434, 361] width 549 height 68
paste textarea "**********"
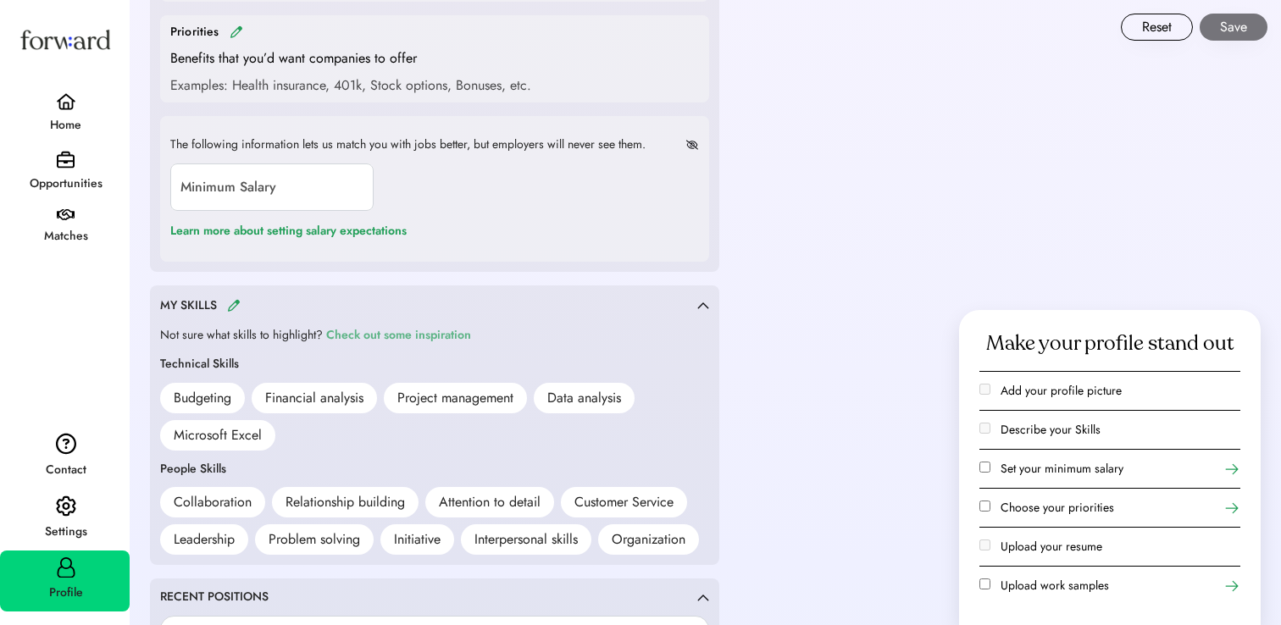
scroll to position [970, 0]
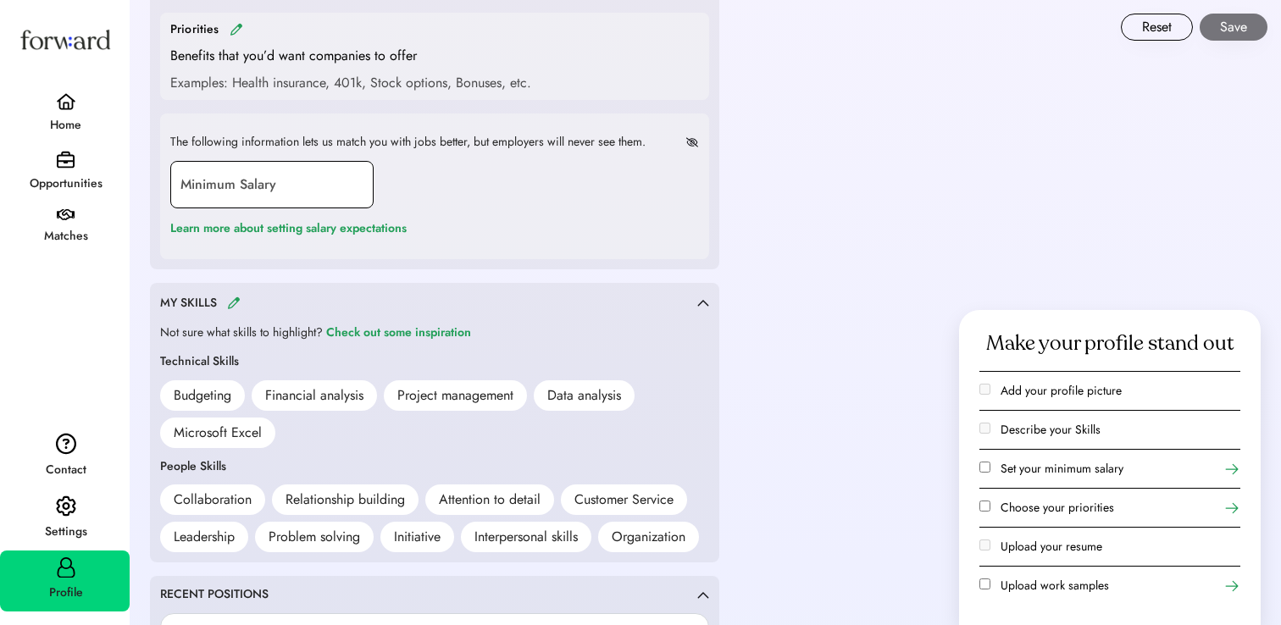
type textarea "**********"
click at [293, 188] on input "input" at bounding box center [271, 184] width 203 height 47
type input "*******"
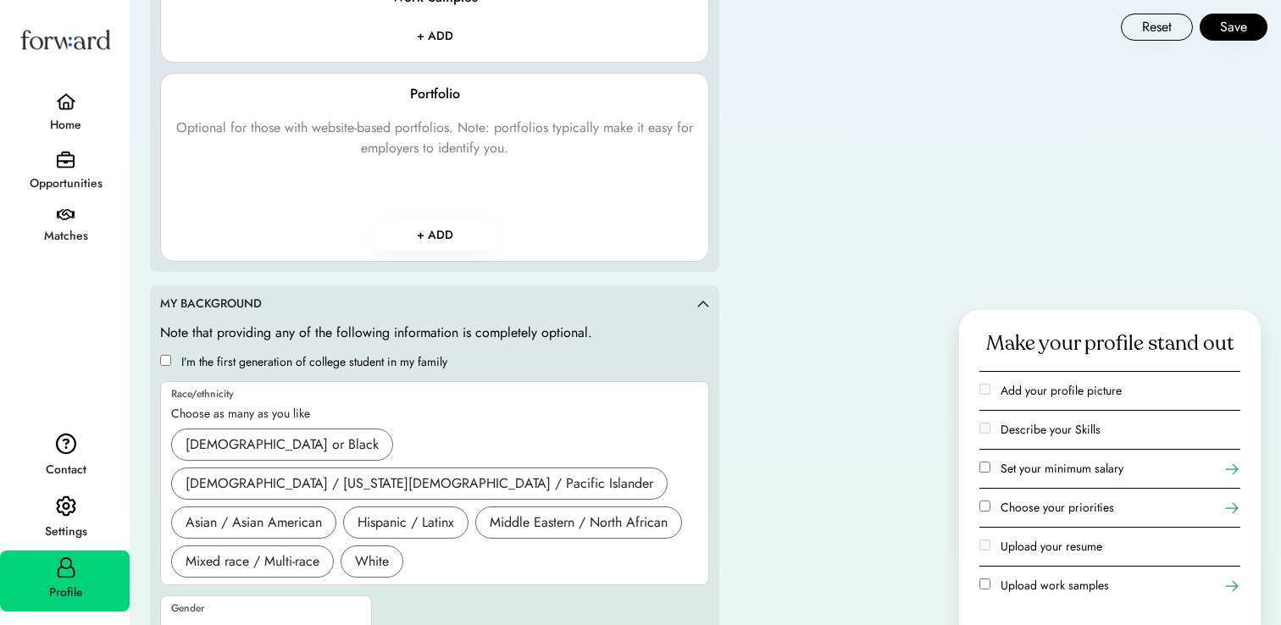
scroll to position [2399, 0]
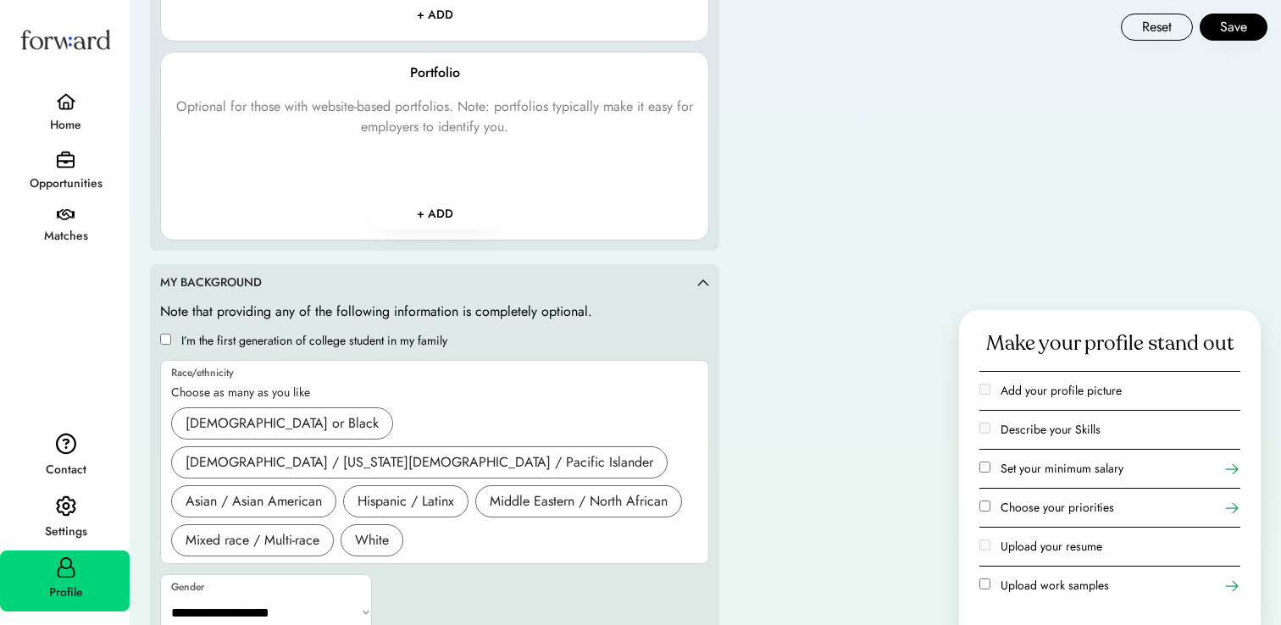
click at [1012, 469] on label "Set your minimum salary" at bounding box center [1062, 468] width 123 height 17
click at [1235, 465] on use at bounding box center [1232, 469] width 17 height 17
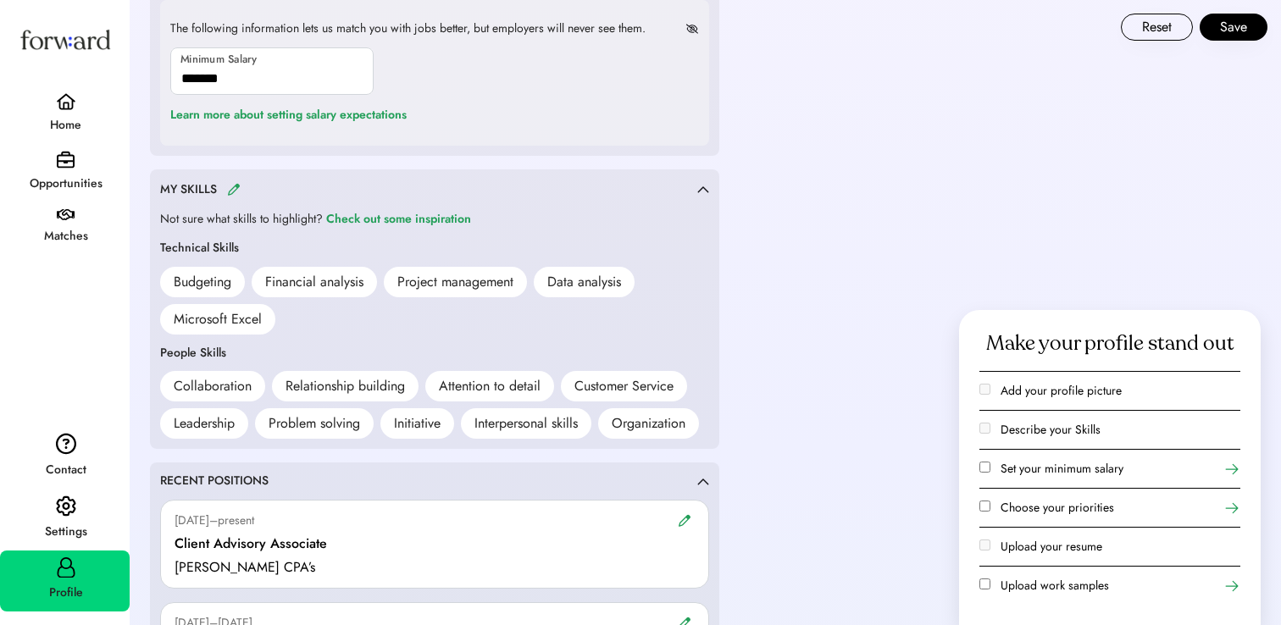
click at [1050, 510] on label "Choose your priorities" at bounding box center [1058, 507] width 114 height 17
click at [1230, 505] on icon at bounding box center [1232, 508] width 17 height 17
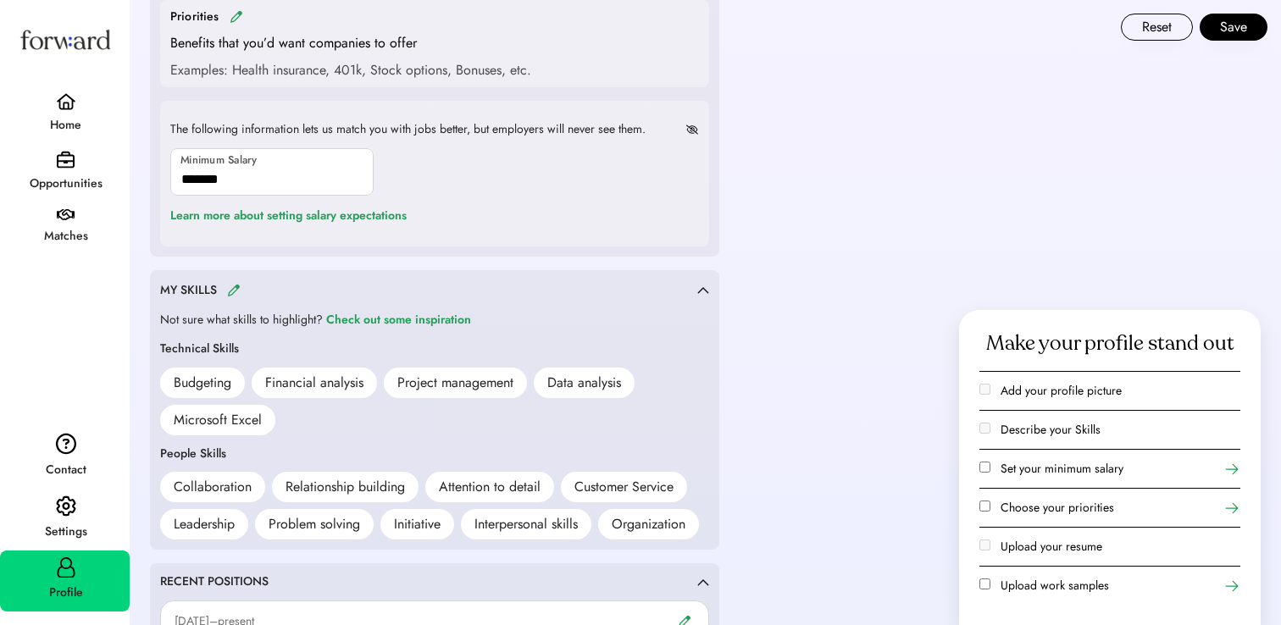
click at [233, 16] on div "Reset Save" at bounding box center [706, 20] width 1150 height 41
click at [235, 17] on div "Reset Save" at bounding box center [706, 20] width 1150 height 41
click at [216, 45] on div "Benefits that you’d want companies to offer" at bounding box center [293, 43] width 247 height 20
click at [236, 24] on div "Reset Save" at bounding box center [706, 20] width 1150 height 41
click at [236, 17] on div "Reset Save" at bounding box center [706, 20] width 1150 height 41
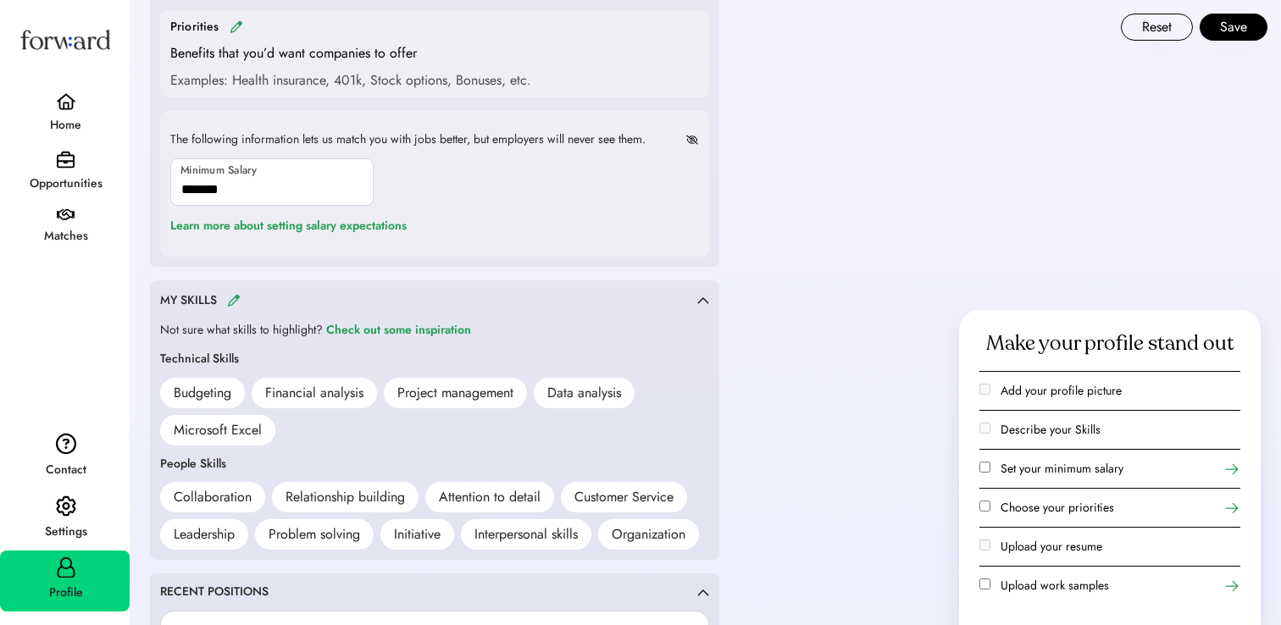
scroll to position [1082, 0]
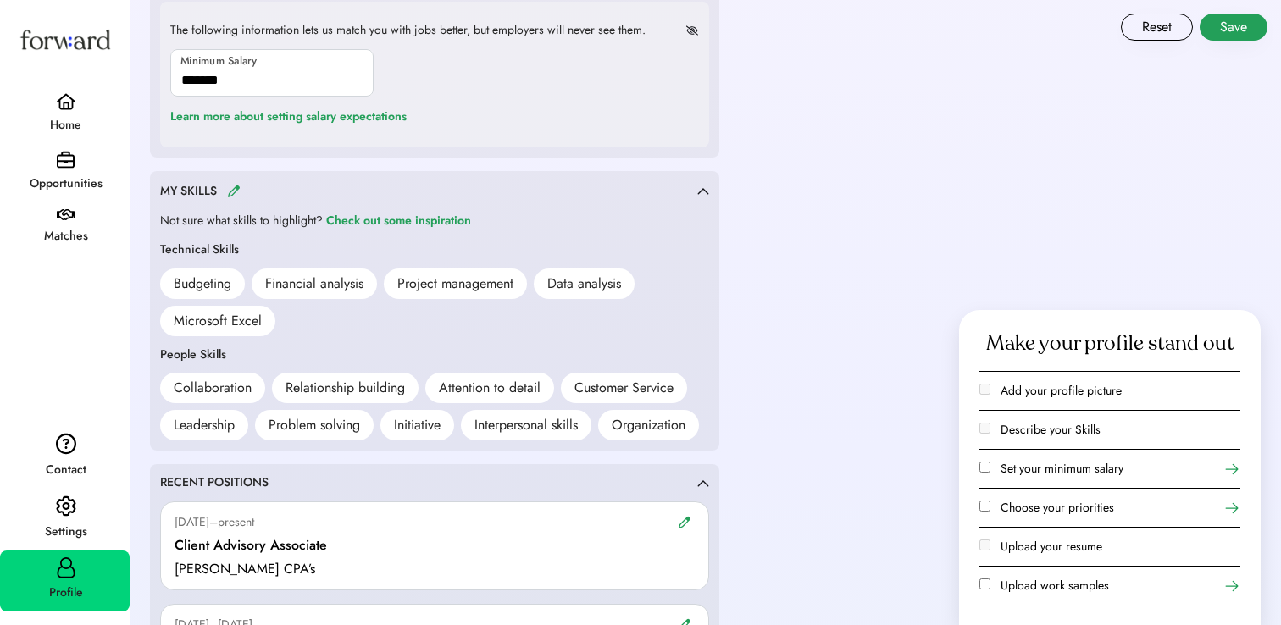
click at [1224, 34] on button "Save" at bounding box center [1234, 27] width 68 height 27
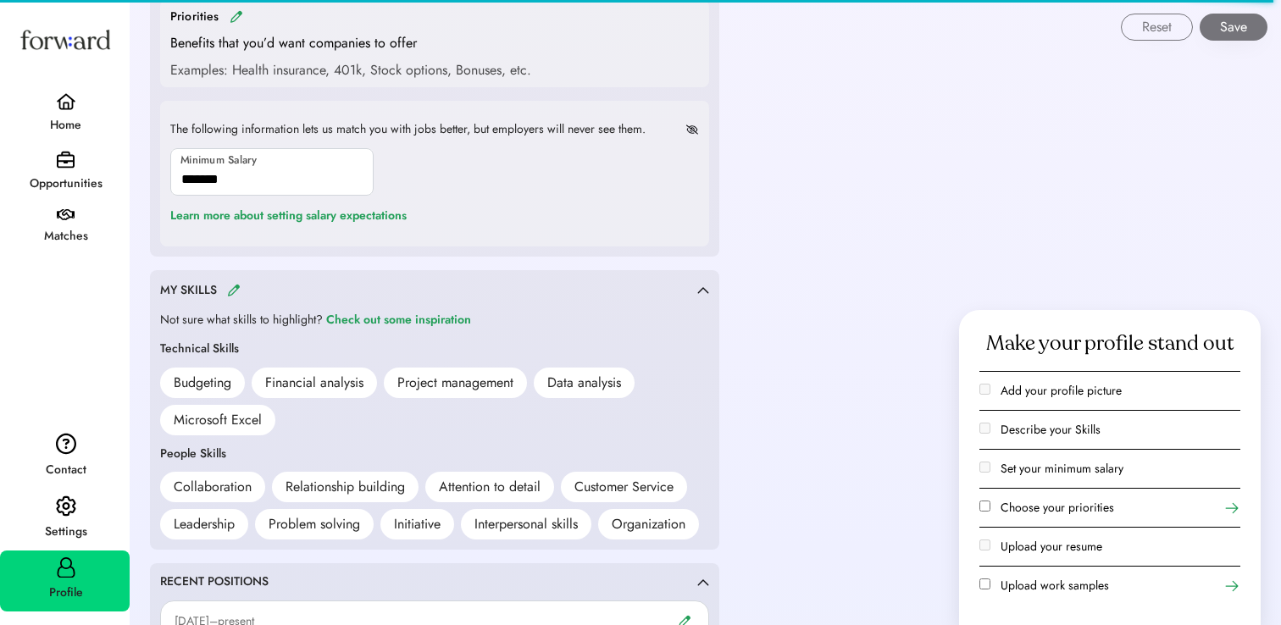
click at [59, 181] on div "Opportunities" at bounding box center [66, 184] width 128 height 20
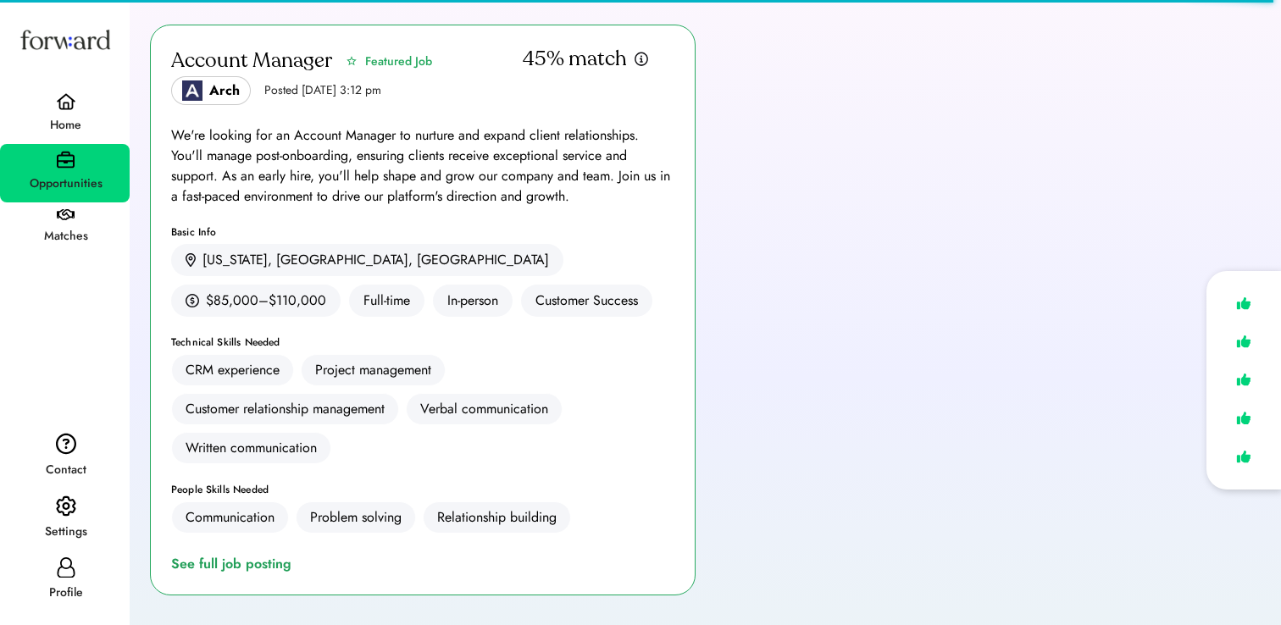
scroll to position [108, 0]
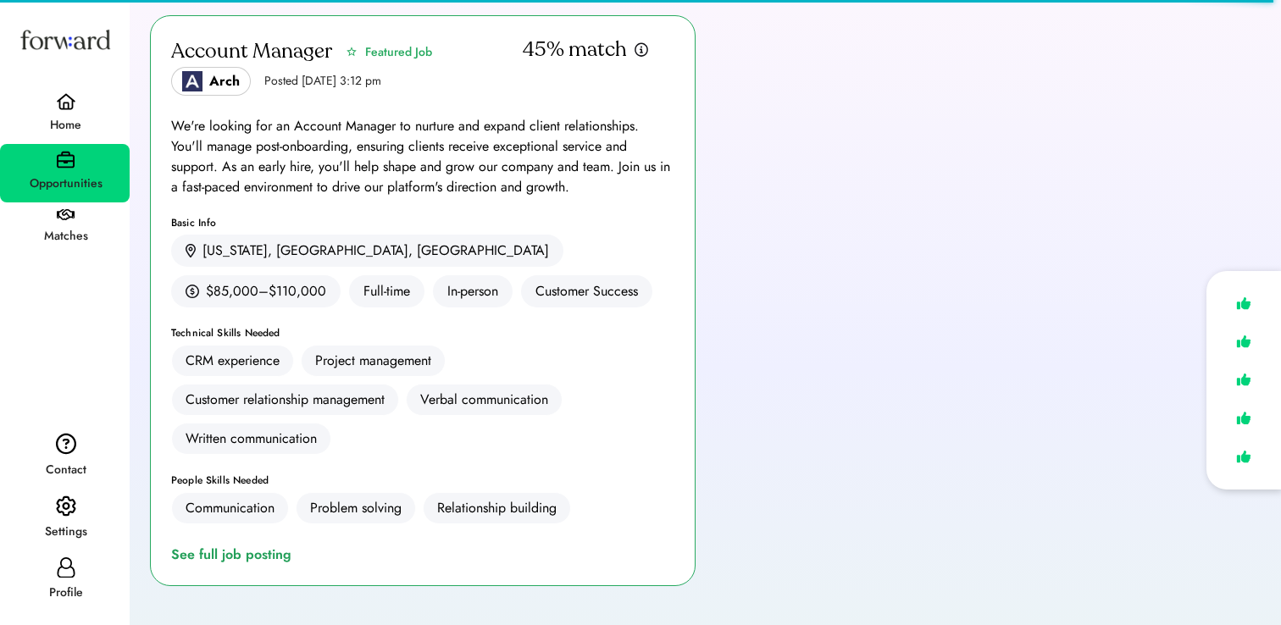
click at [1238, 305] on img at bounding box center [1244, 304] width 24 height 25
click at [229, 553] on div "See full job posting" at bounding box center [234, 555] width 127 height 20
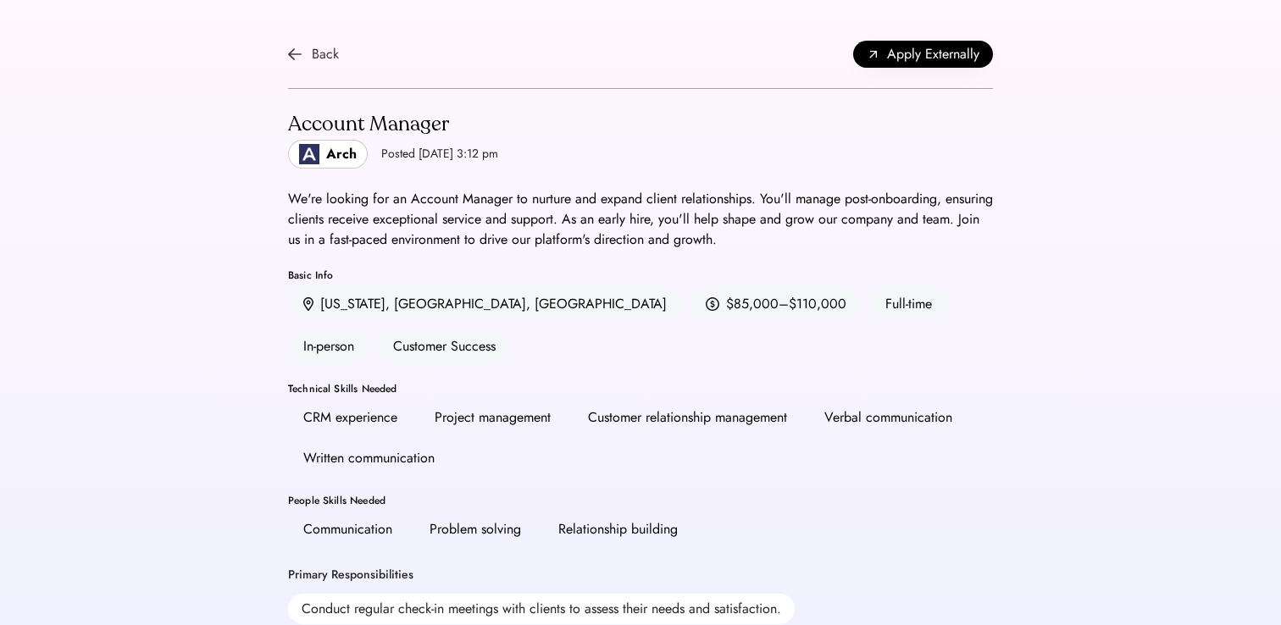
click at [311, 54] on div "Back" at bounding box center [313, 54] width 51 height 20
click at [324, 53] on div "Back" at bounding box center [325, 54] width 27 height 20
click at [302, 55] on div "Back" at bounding box center [313, 54] width 51 height 20
click at [323, 152] on div "Arch" at bounding box center [328, 154] width 80 height 29
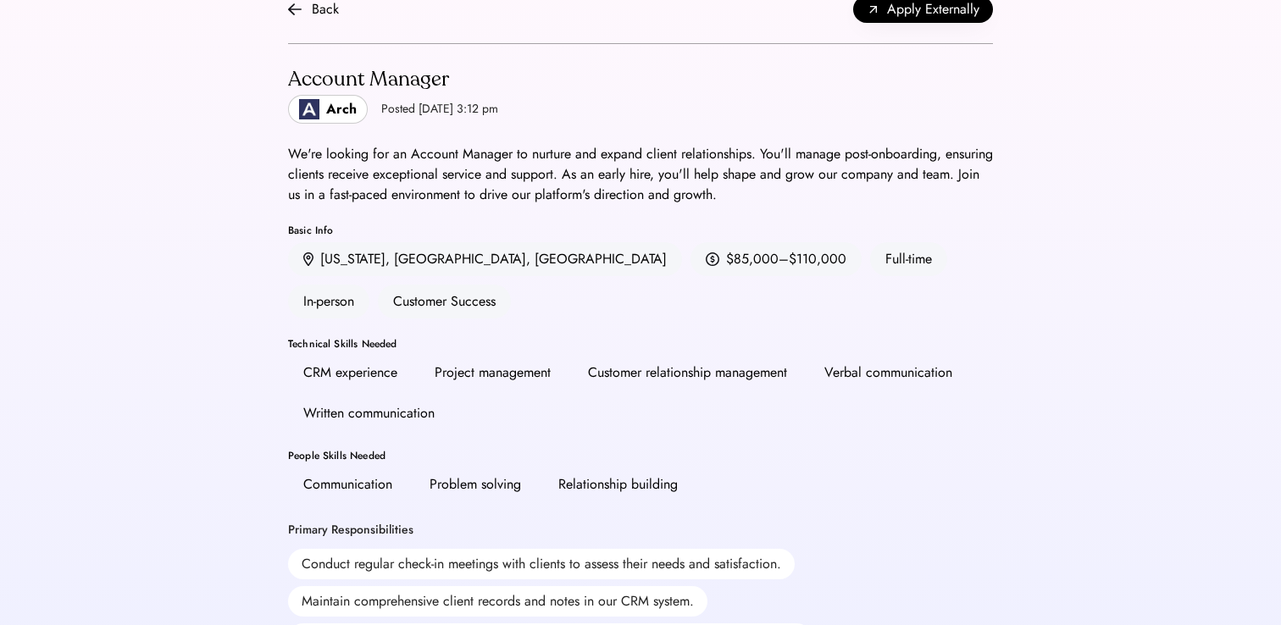
scroll to position [43, 0]
click at [901, 13] on span "Apply Externally" at bounding box center [933, 11] width 92 height 20
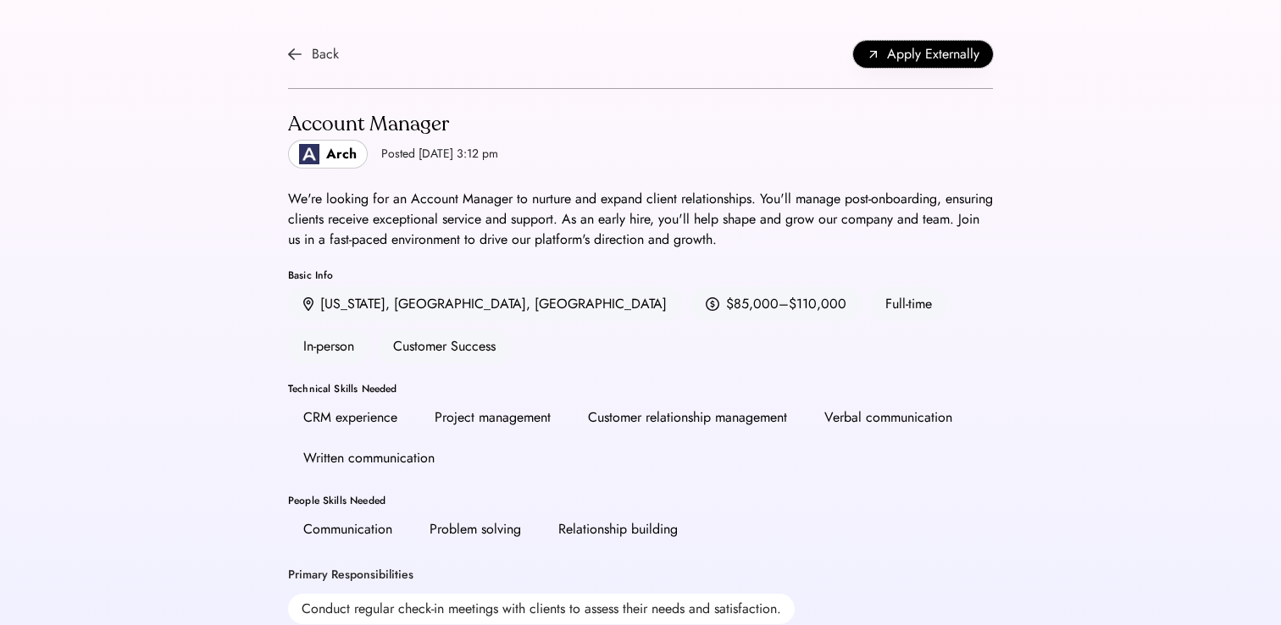
click at [293, 52] on img at bounding box center [295, 54] width 14 height 14
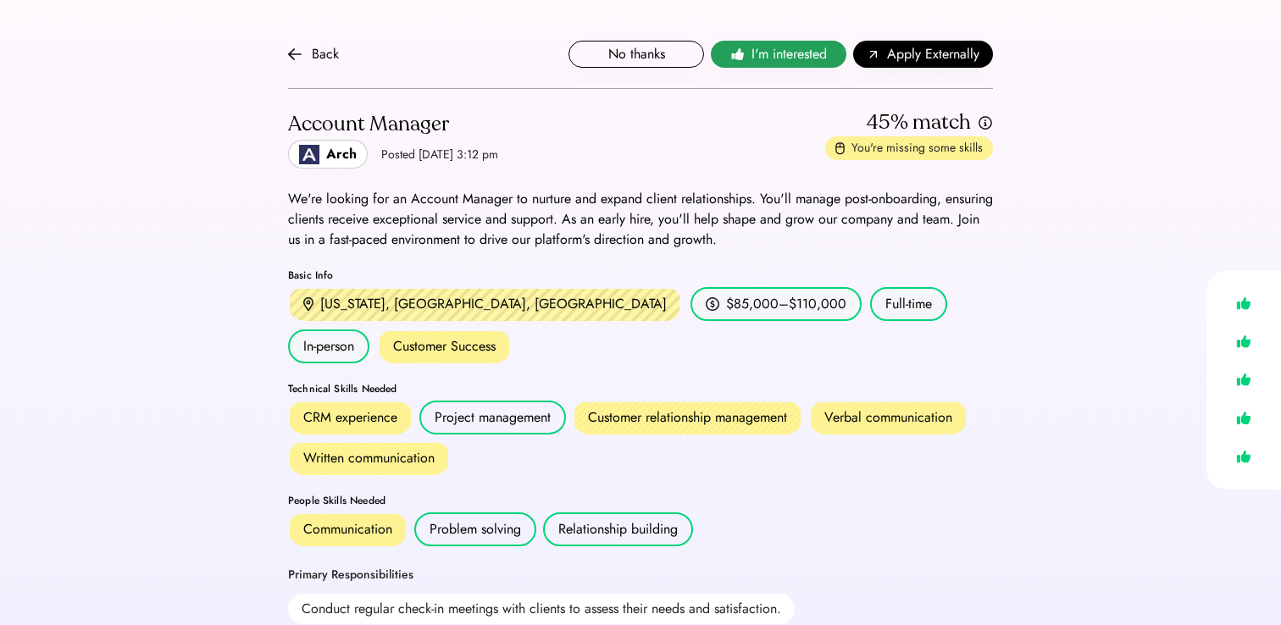
click at [772, 54] on span "I'm interested" at bounding box center [789, 54] width 75 height 20
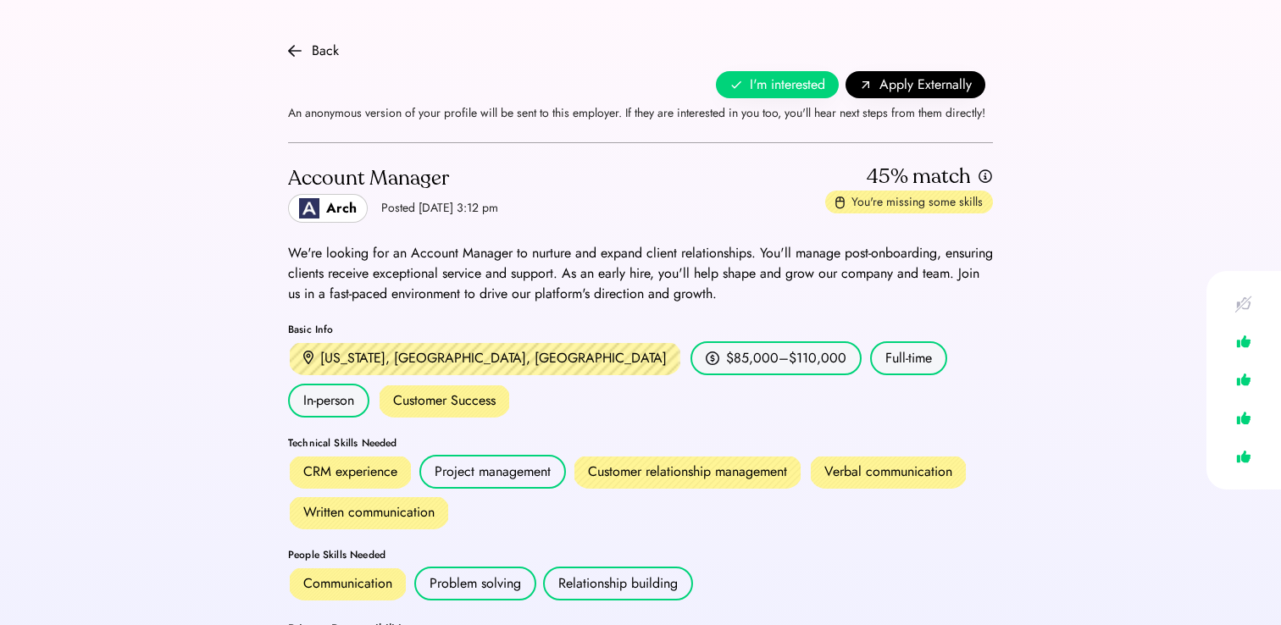
click at [313, 37] on div "Back No thanks I'm interested I'm interested Apply Externally An anonymous vers…" at bounding box center [640, 81] width 705 height 123
click at [319, 54] on div "Back" at bounding box center [325, 51] width 27 height 20
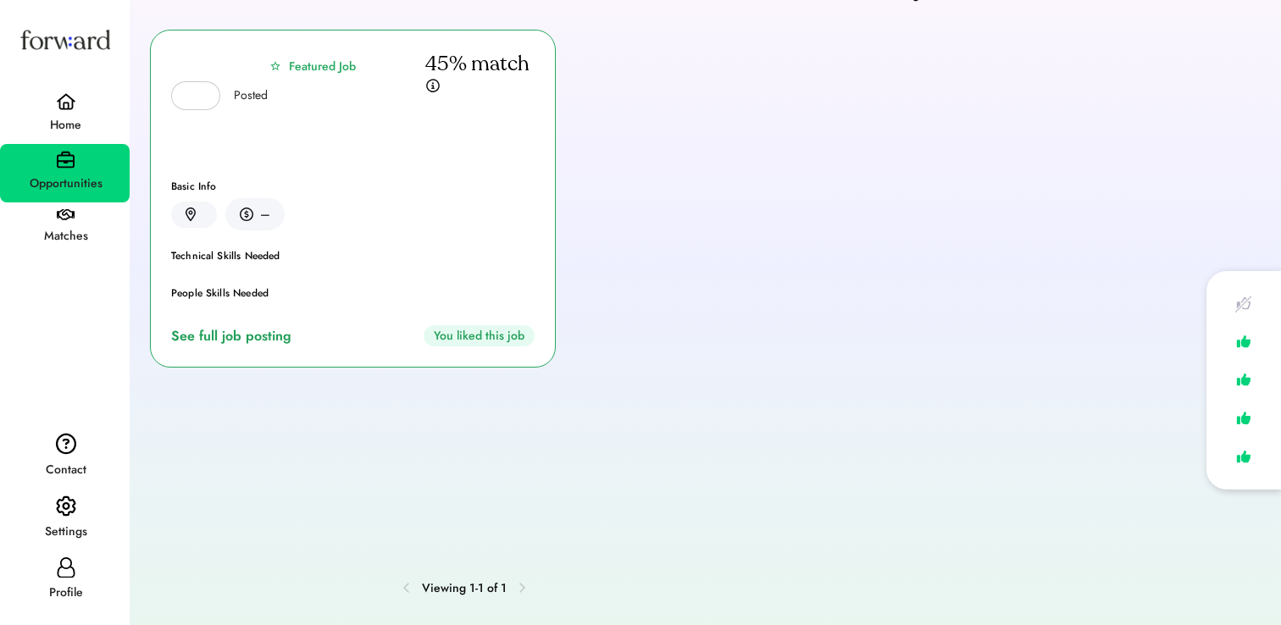
scroll to position [108, 0]
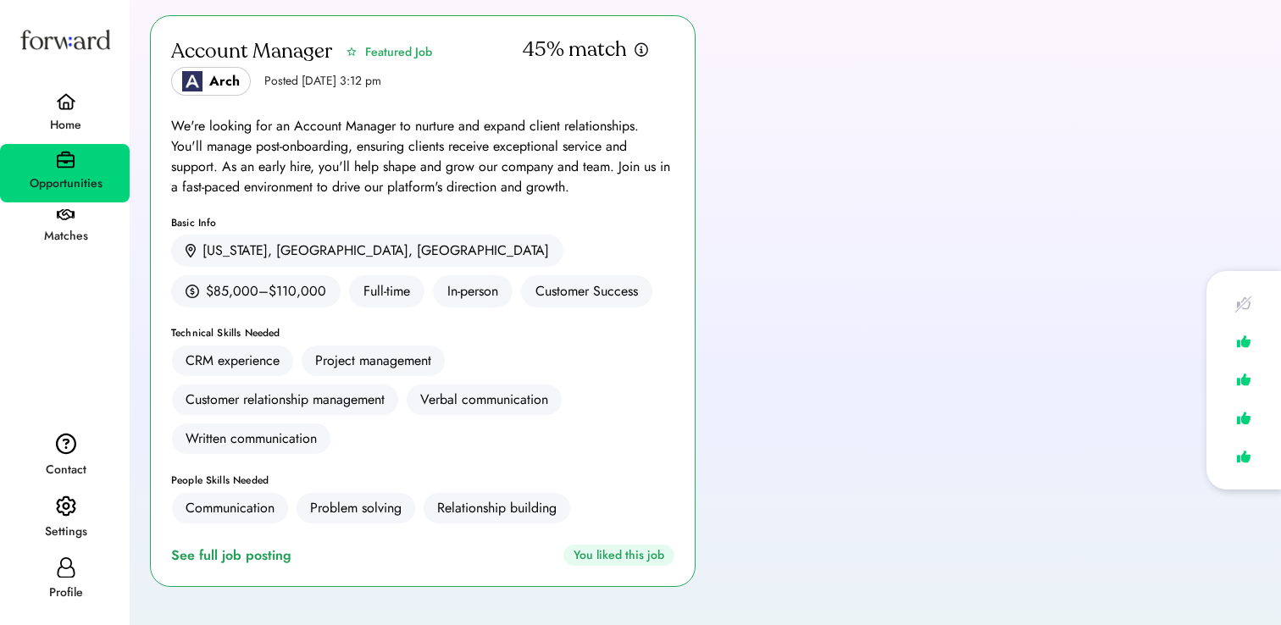
click at [353, 129] on div "We're looking for an Account Manager to nurture and expand client relationships…" at bounding box center [422, 156] width 503 height 81
click at [84, 230] on div "Matches" at bounding box center [66, 236] width 128 height 20
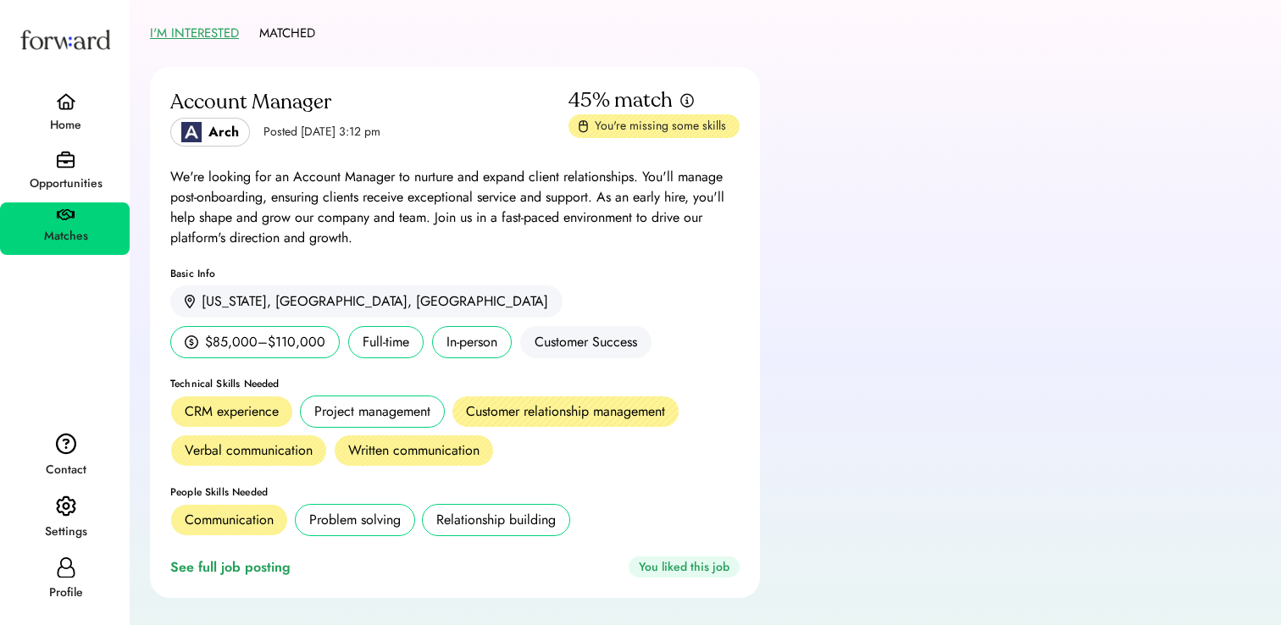
click at [57, 117] on div "Home" at bounding box center [66, 125] width 128 height 20
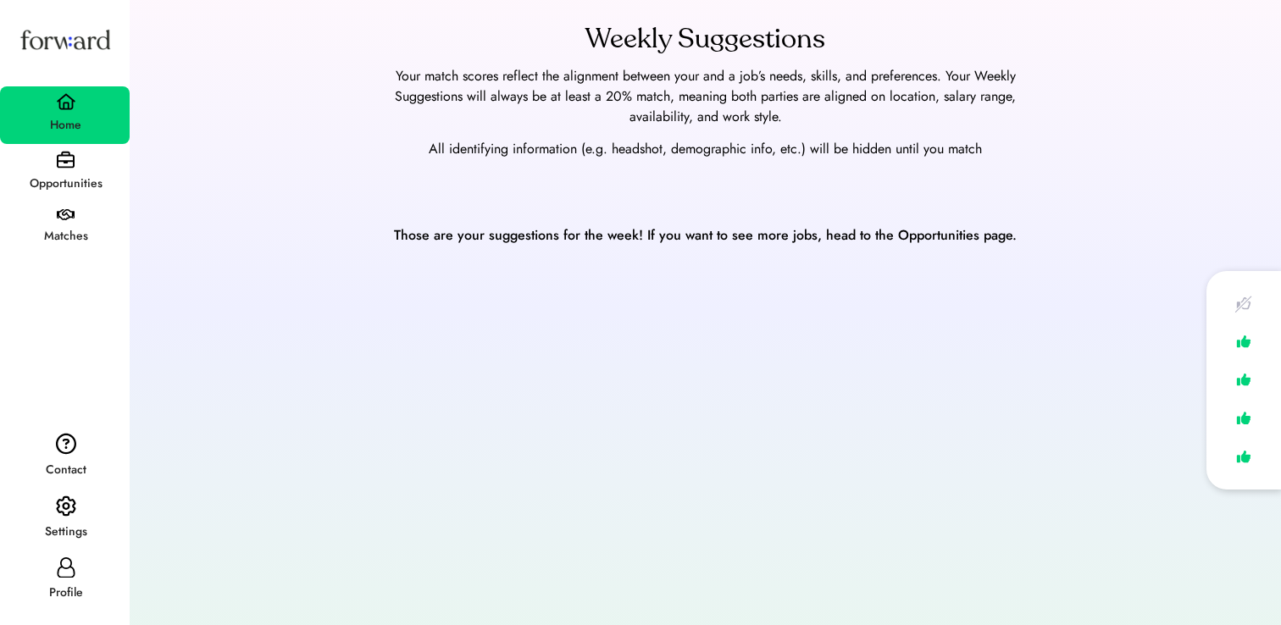
scroll to position [53, 0]
